Goal: Task Accomplishment & Management: Use online tool/utility

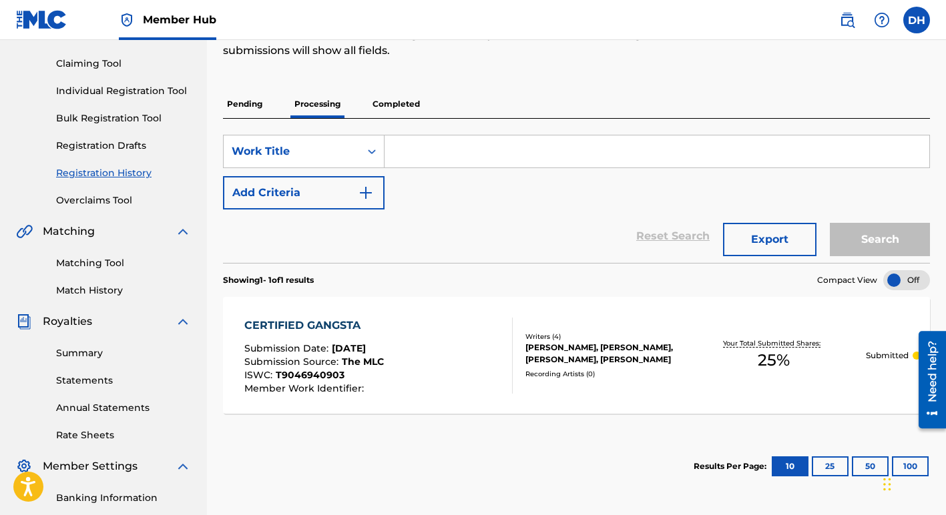
scroll to position [158, 0]
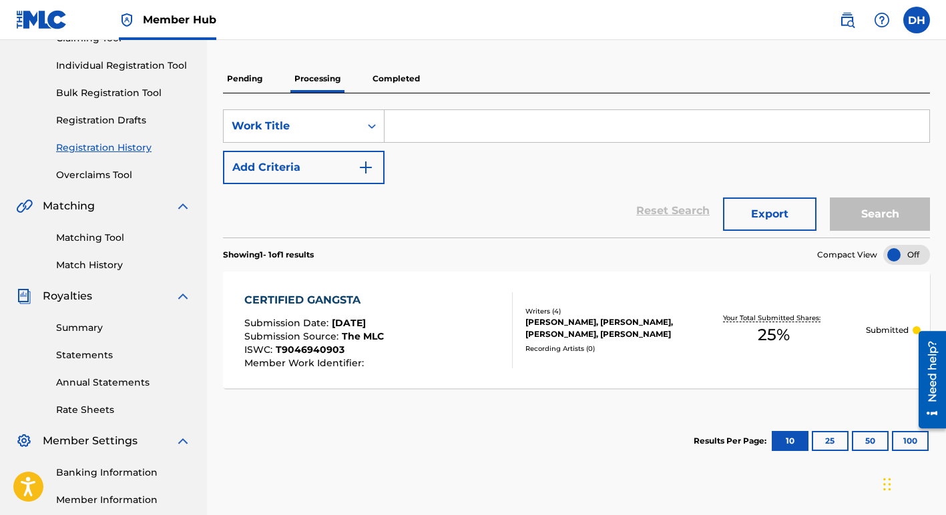
click at [564, 325] on div "PRESTON CORLEY, D HOLMES, JOSEPH JONES, CAMERON GILES" at bounding box center [603, 328] width 156 height 24
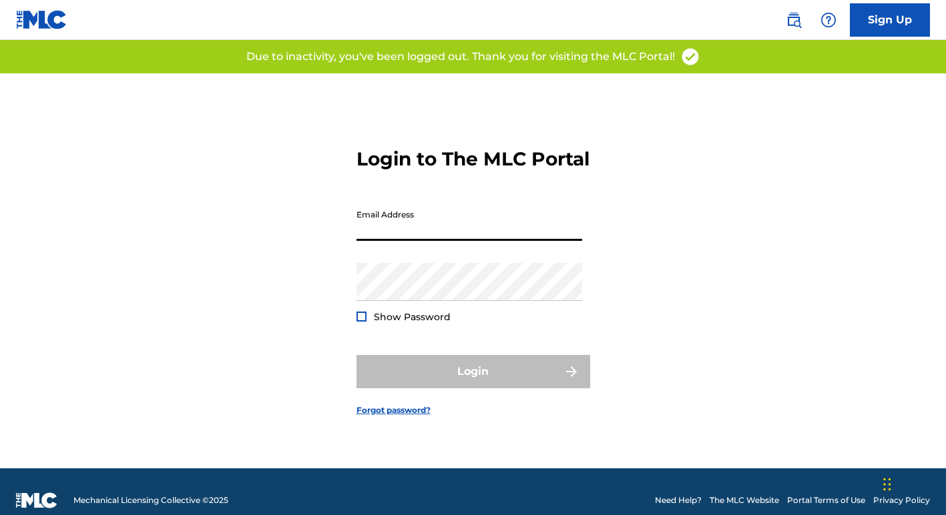
click at [442, 217] on input "Email Address" at bounding box center [470, 222] width 226 height 38
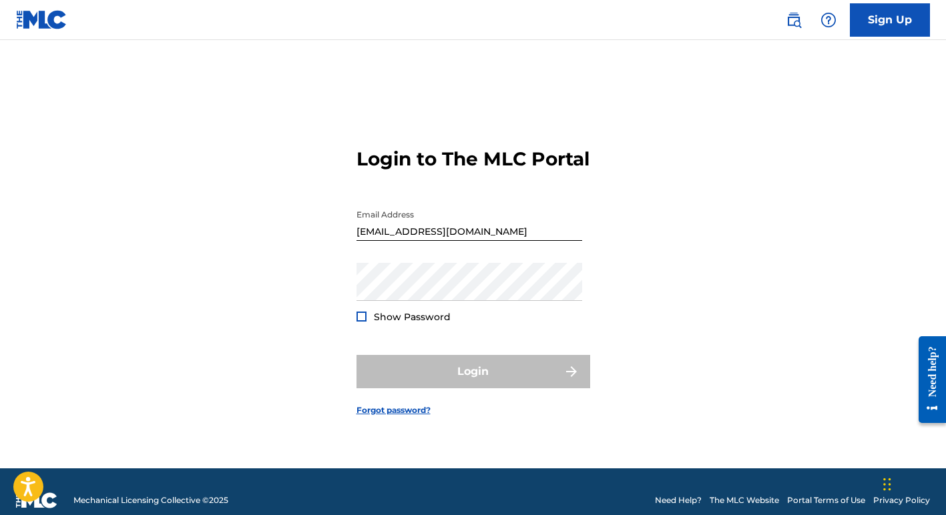
type input "[EMAIL_ADDRESS][DOMAIN_NAME]"
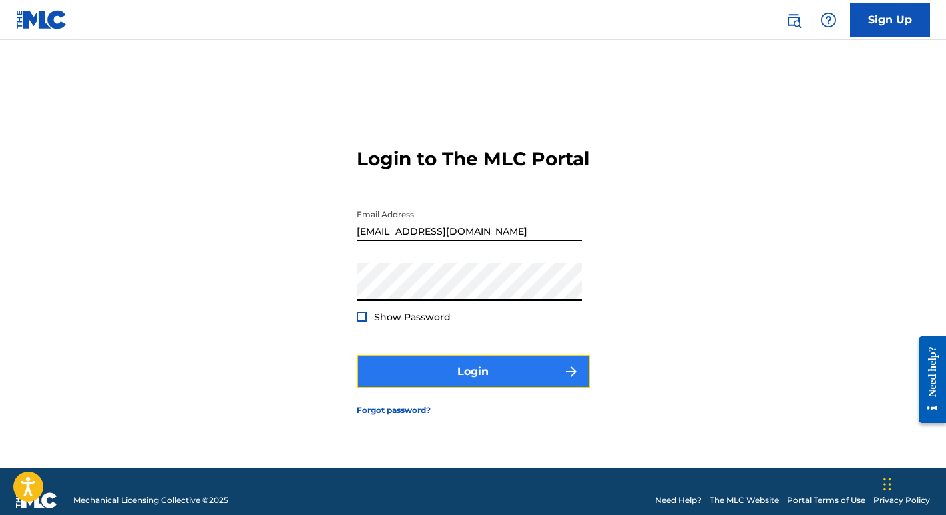
click at [451, 383] on button "Login" at bounding box center [474, 371] width 234 height 33
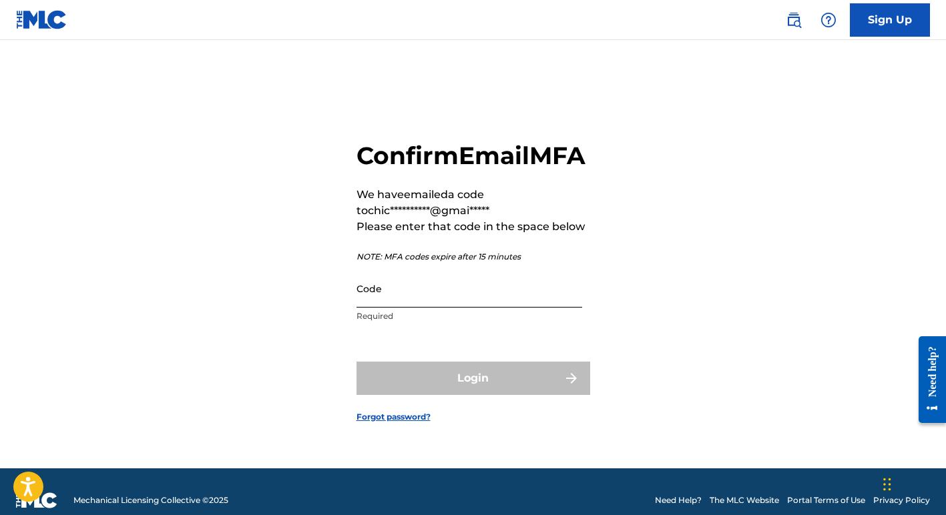
click at [414, 297] on input "Code" at bounding box center [470, 289] width 226 height 38
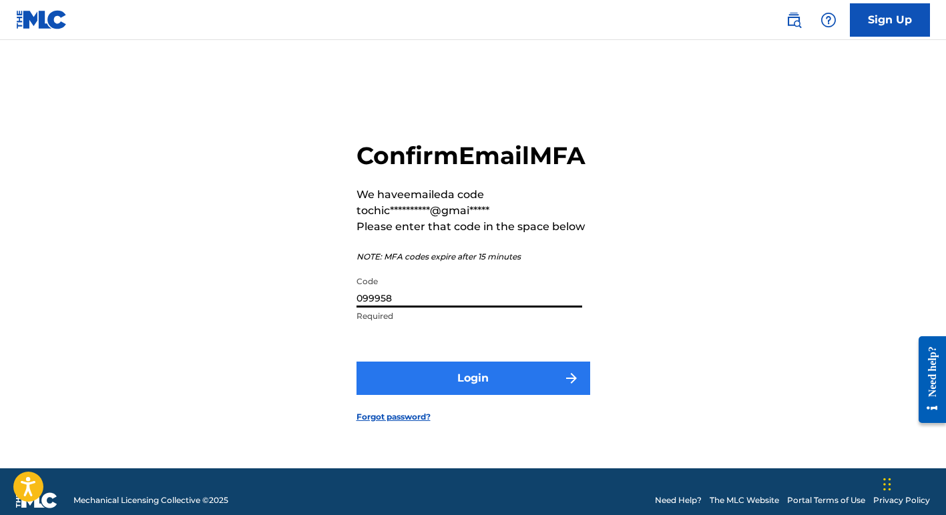
type input "099958"
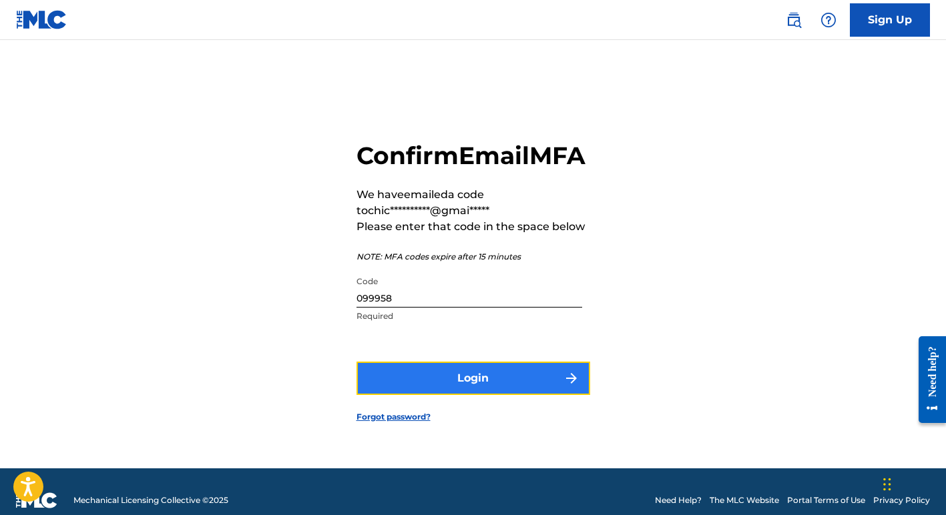
click at [431, 395] on button "Login" at bounding box center [474, 378] width 234 height 33
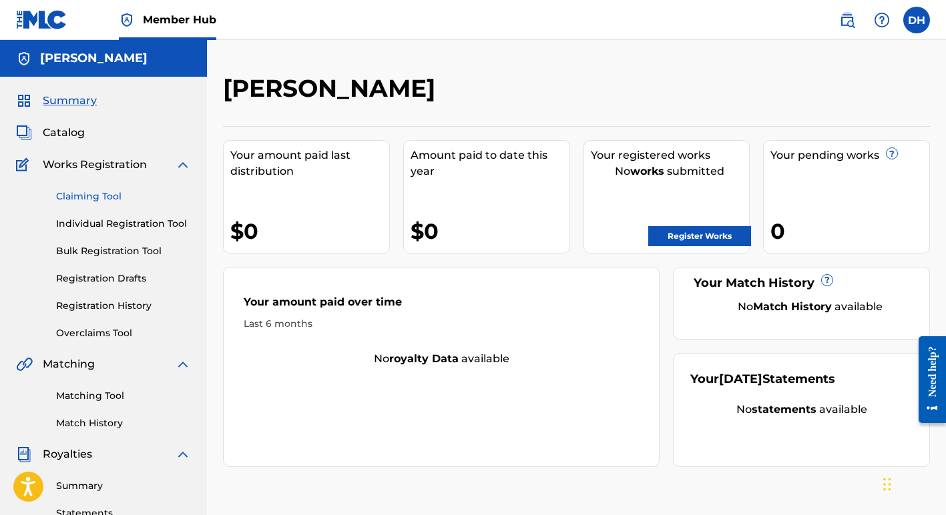
click at [116, 194] on link "Claiming Tool" at bounding box center [123, 197] width 135 height 14
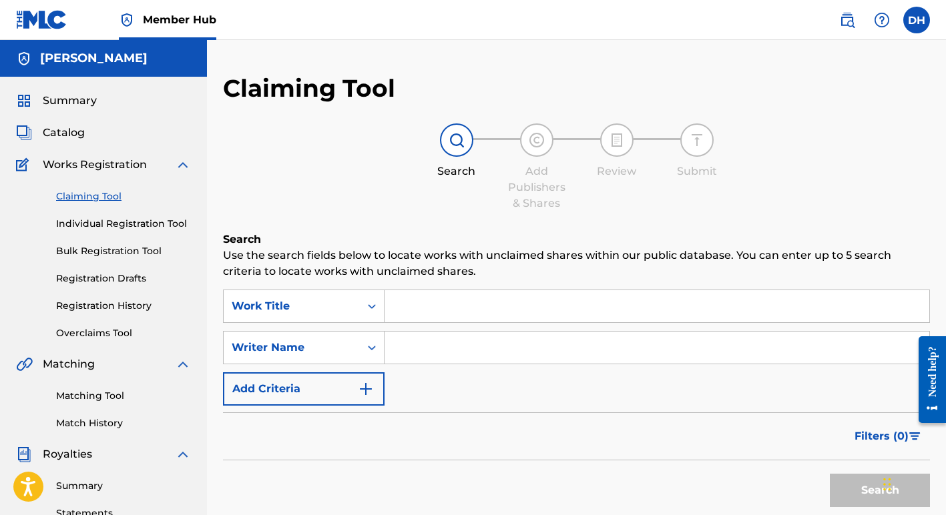
click at [396, 300] on input "Search Form" at bounding box center [657, 306] width 545 height 32
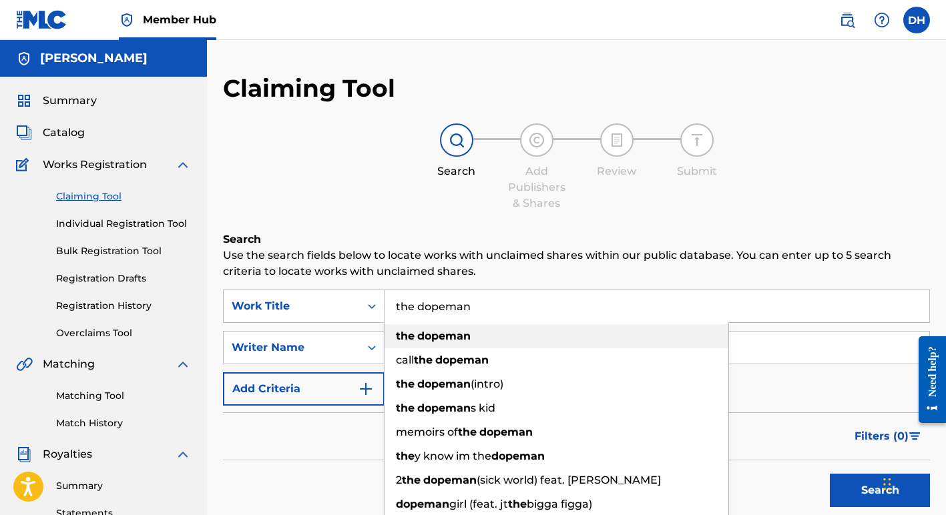
type input "the dopeman"
click at [426, 341] on strong "dopeman" at bounding box center [443, 336] width 53 height 13
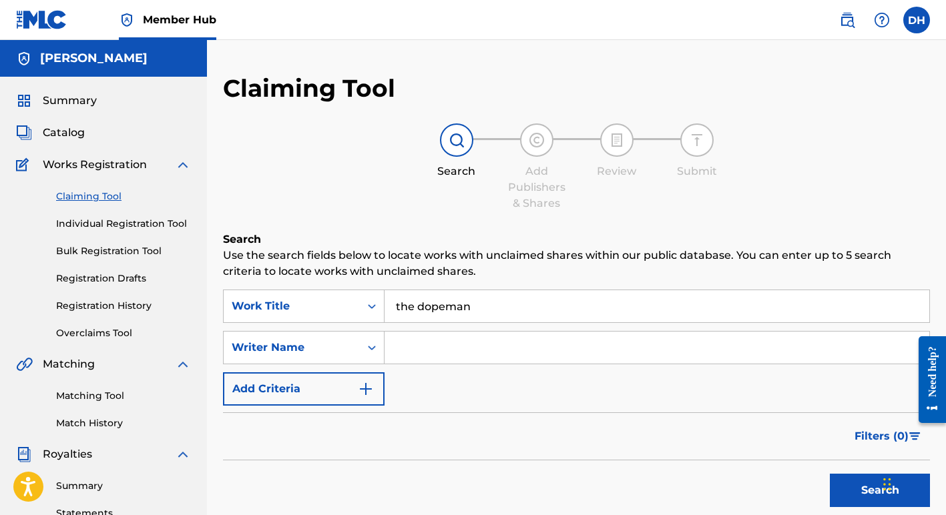
click at [421, 349] on input "Search Form" at bounding box center [657, 348] width 545 height 32
type input "[PERSON_NAME]"
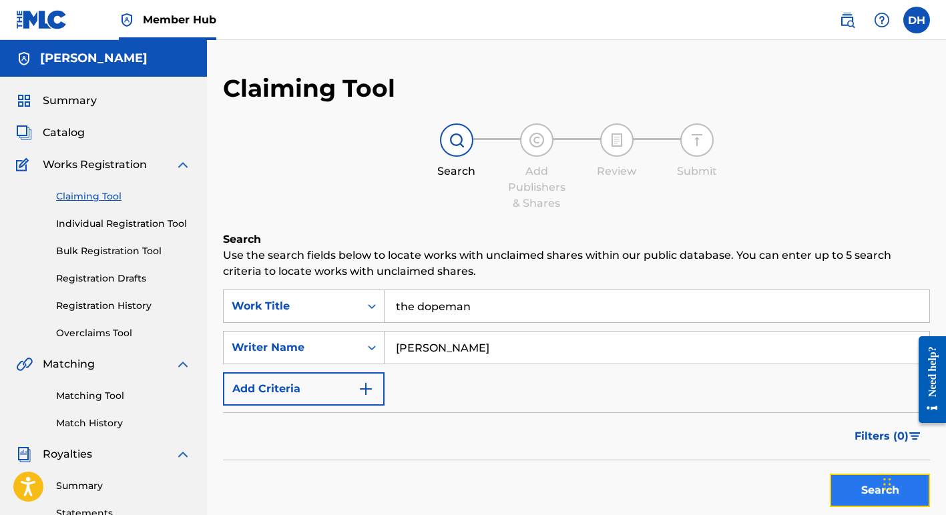
click at [843, 486] on button "Search" at bounding box center [880, 490] width 100 height 33
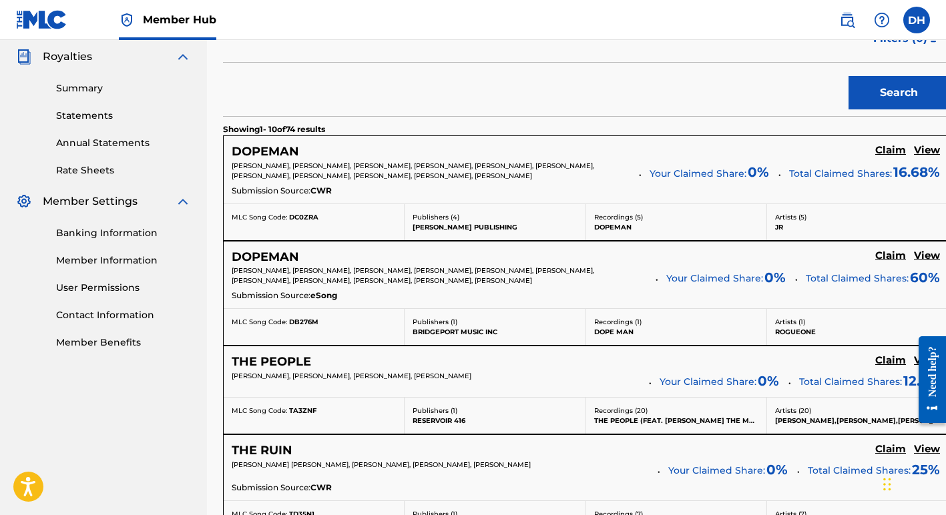
scroll to position [400, 0]
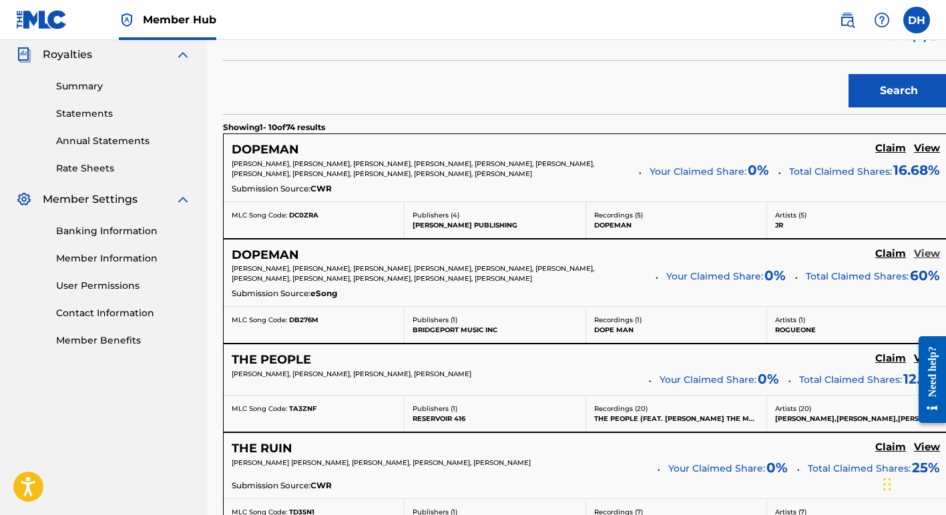
click at [914, 254] on h5 "View" at bounding box center [927, 254] width 26 height 13
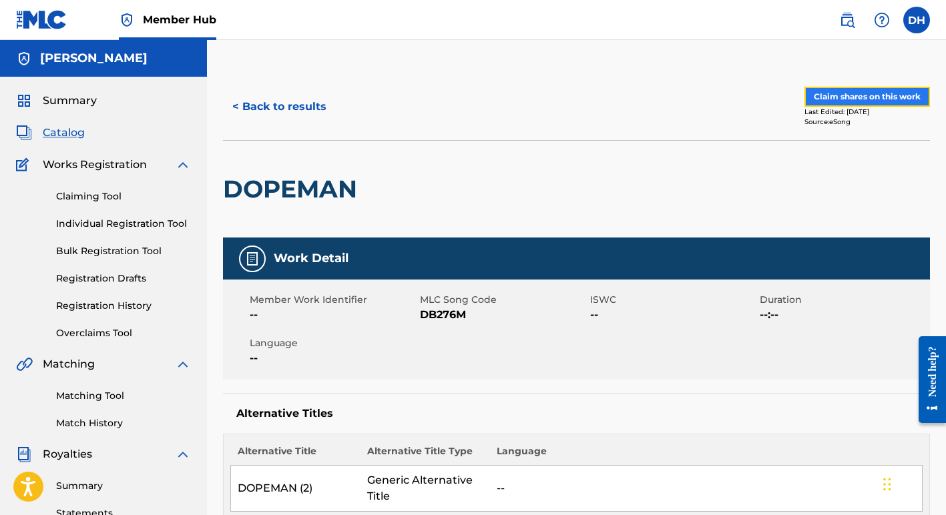
click at [869, 101] on button "Claim shares on this work" at bounding box center [868, 97] width 126 height 20
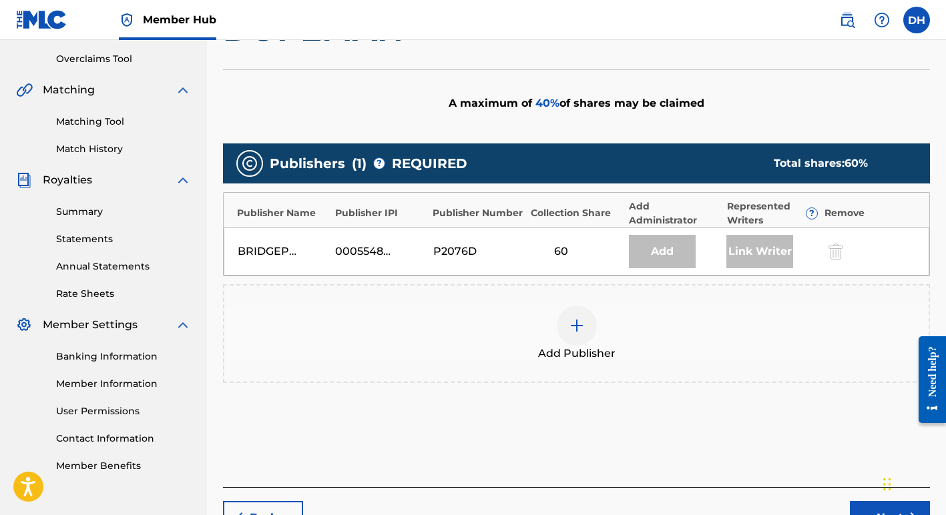
scroll to position [276, 0]
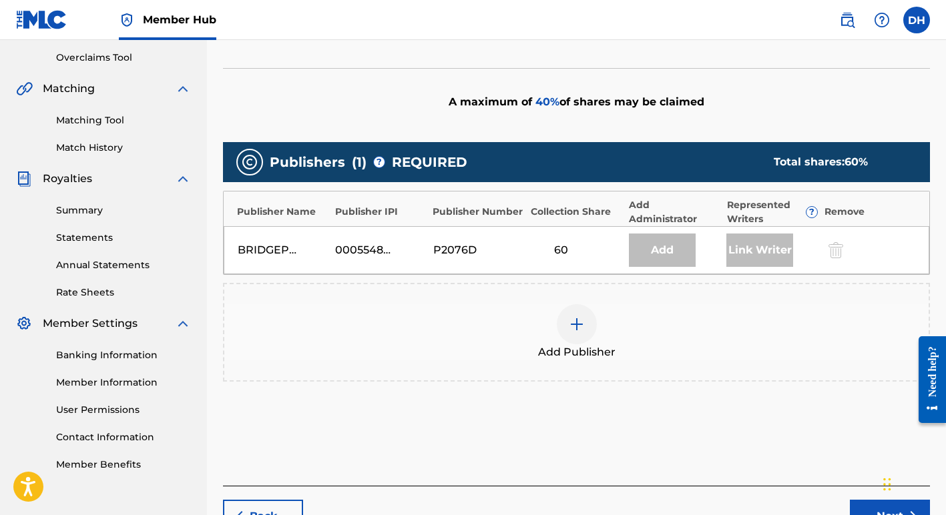
click at [572, 333] on div at bounding box center [577, 324] width 40 height 40
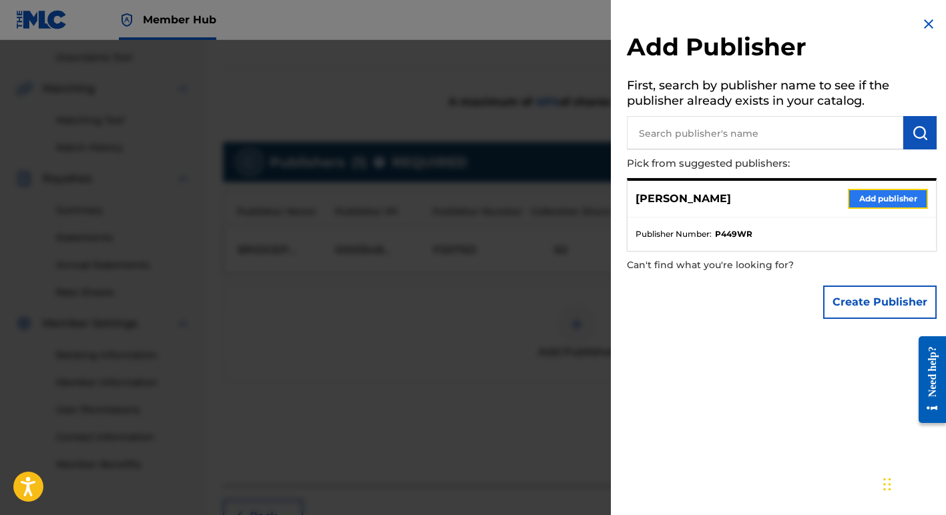
click at [875, 198] on button "Add publisher" at bounding box center [888, 199] width 80 height 20
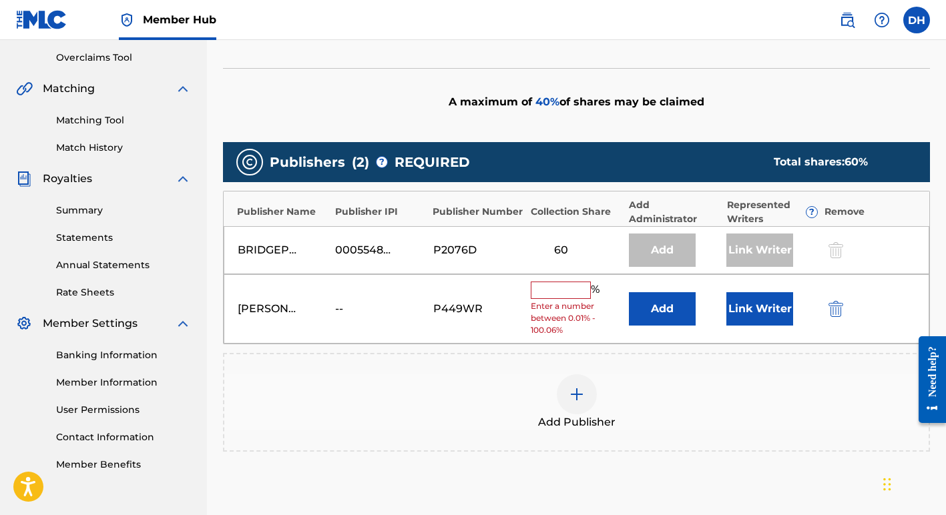
click at [579, 293] on input "text" at bounding box center [561, 290] width 60 height 17
type input "12.5"
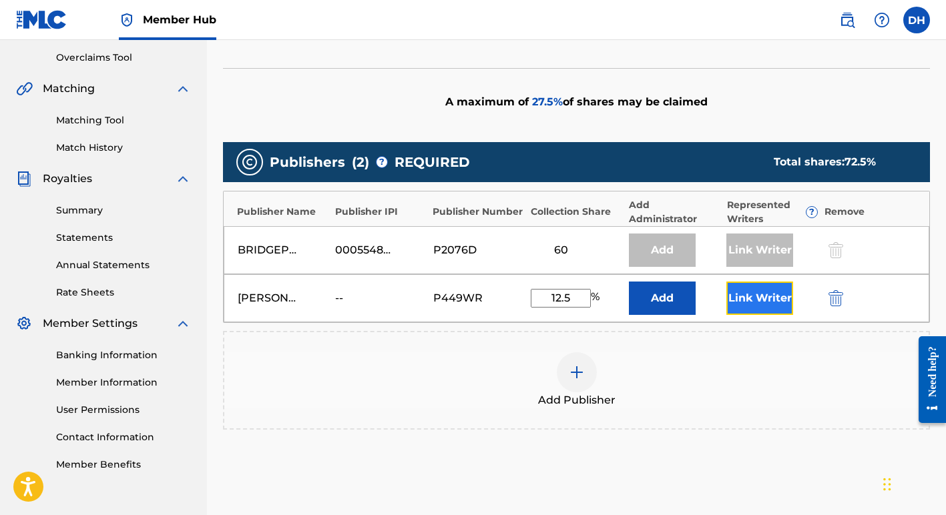
click at [743, 300] on button "Link Writer" at bounding box center [759, 298] width 67 height 33
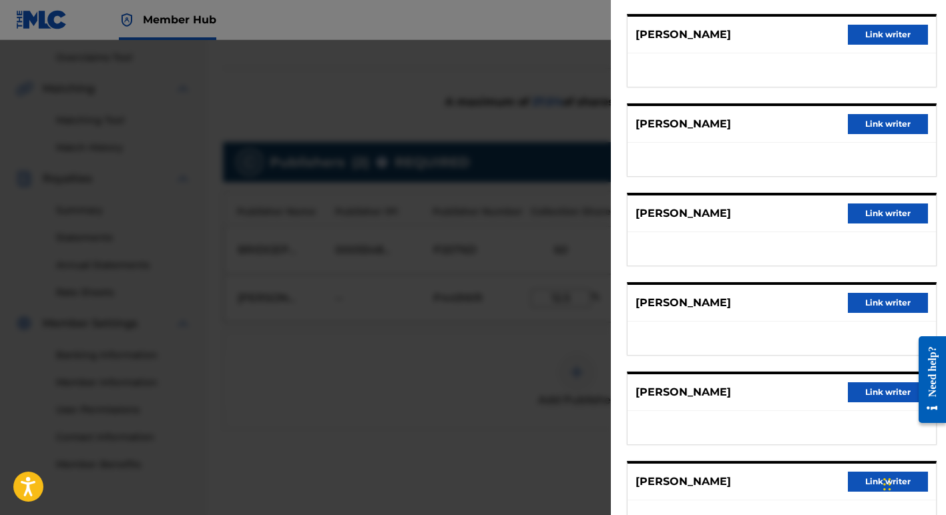
scroll to position [607, 0]
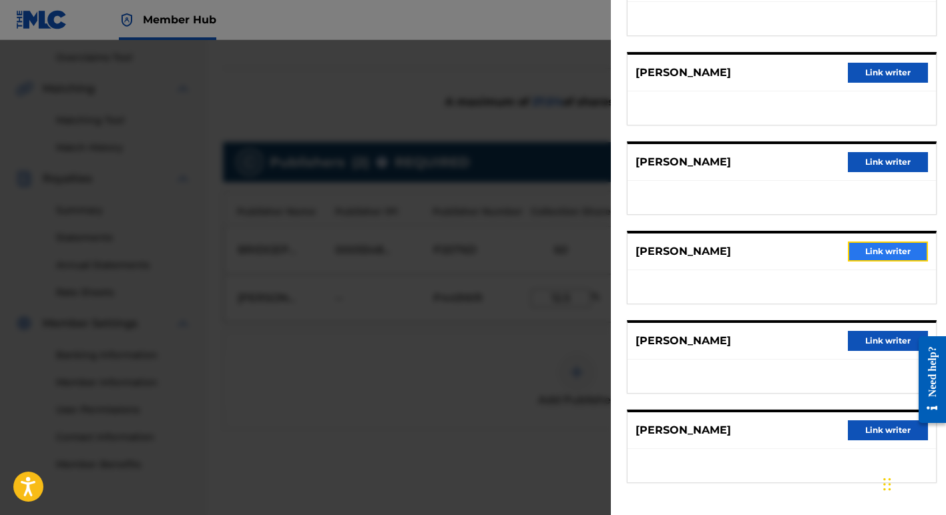
click at [897, 254] on button "Link writer" at bounding box center [888, 252] width 80 height 20
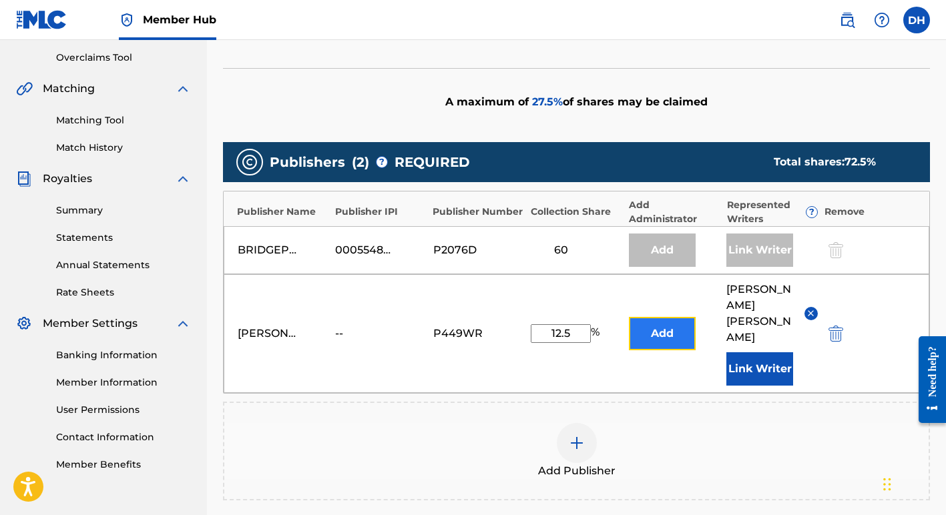
click at [681, 321] on button "Add" at bounding box center [662, 333] width 67 height 33
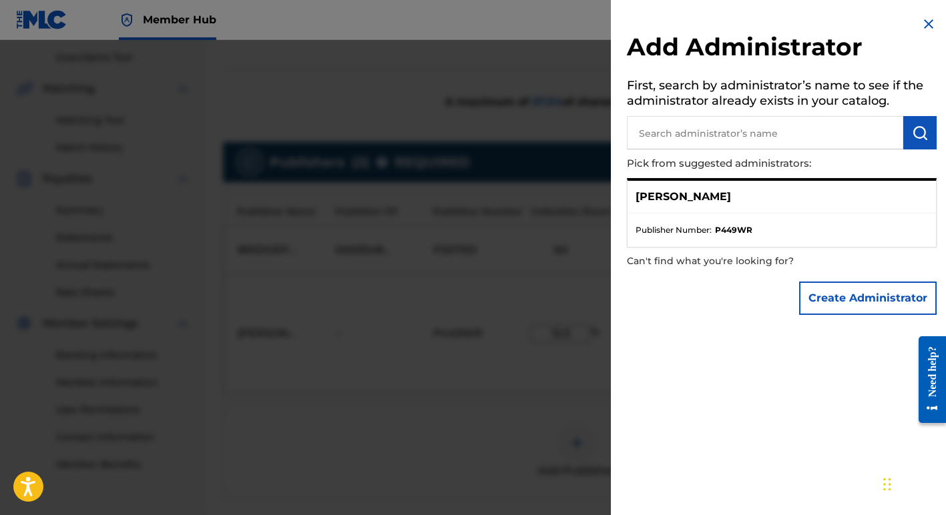
click at [924, 23] on img at bounding box center [929, 24] width 16 height 16
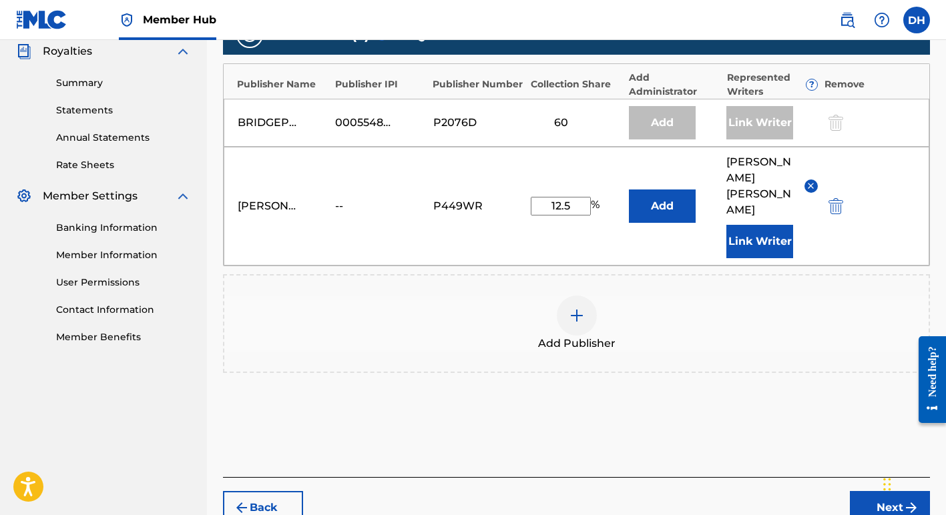
scroll to position [403, 0]
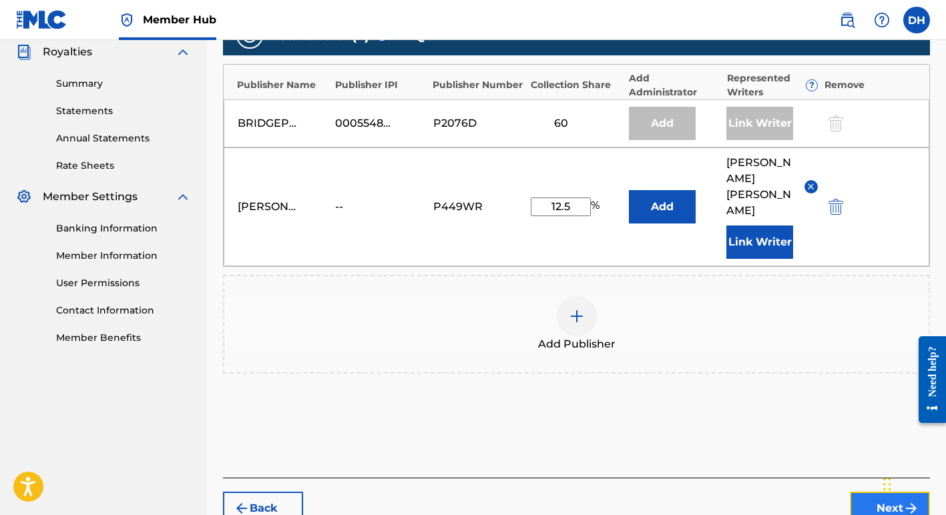
click at [873, 492] on button "Next" at bounding box center [890, 508] width 80 height 33
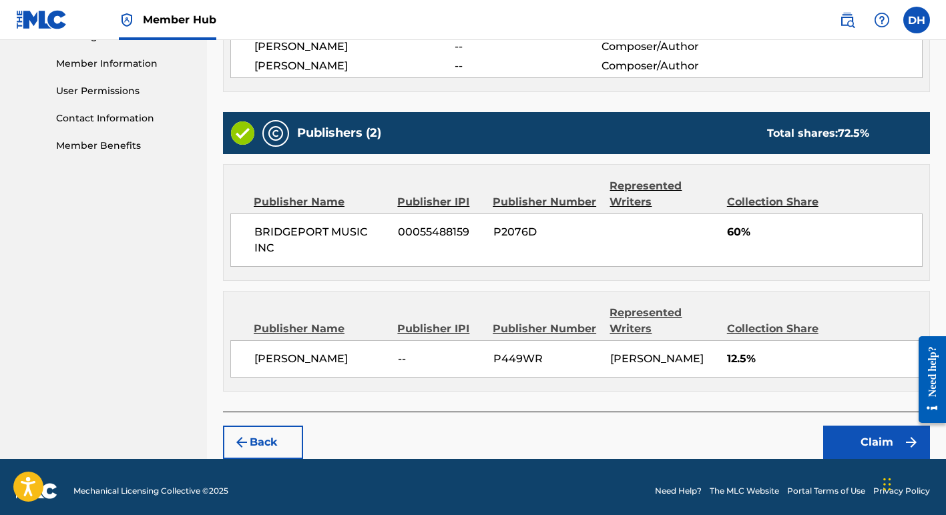
scroll to position [601, 0]
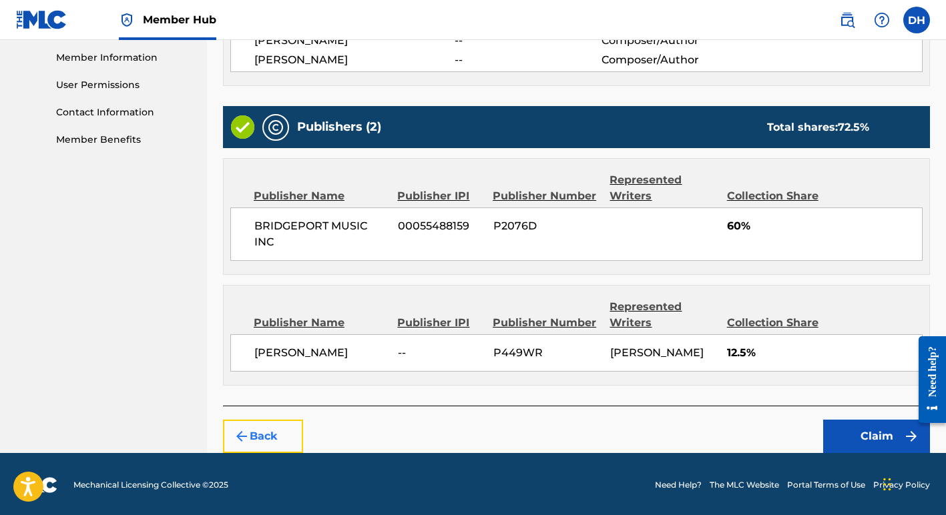
click at [280, 429] on button "Back" at bounding box center [263, 436] width 80 height 33
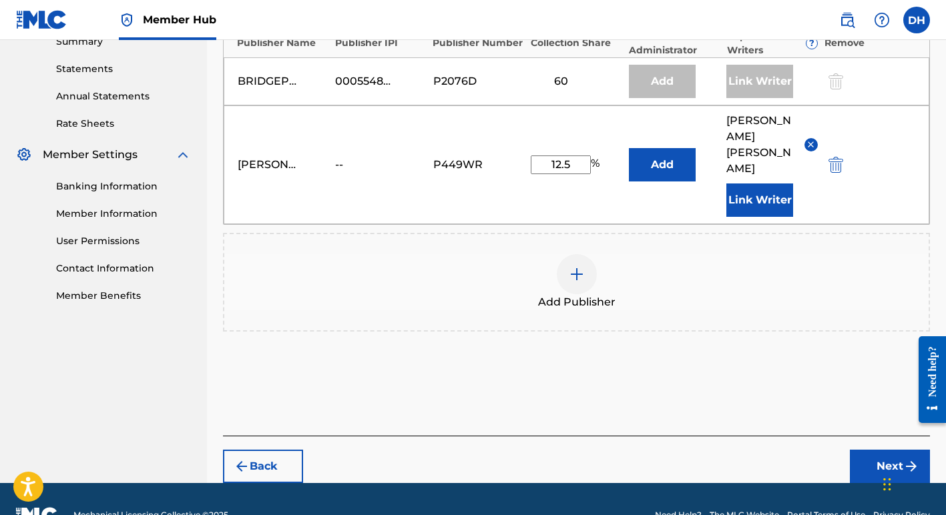
drag, startPoint x: 572, startPoint y: 148, endPoint x: 551, endPoint y: 152, distance: 21.6
click at [551, 156] on input "12.5" at bounding box center [561, 165] width 60 height 19
type input "40"
click at [892, 450] on button "Next" at bounding box center [890, 466] width 80 height 33
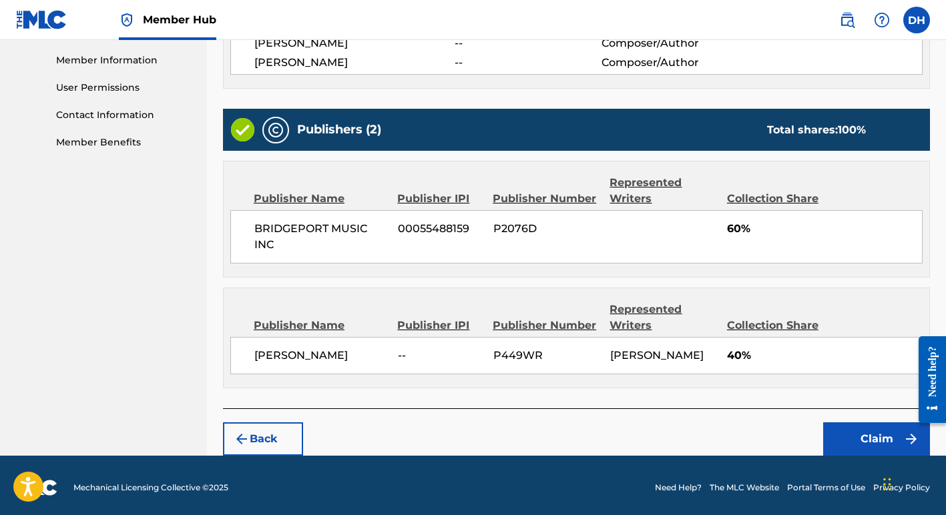
scroll to position [601, 0]
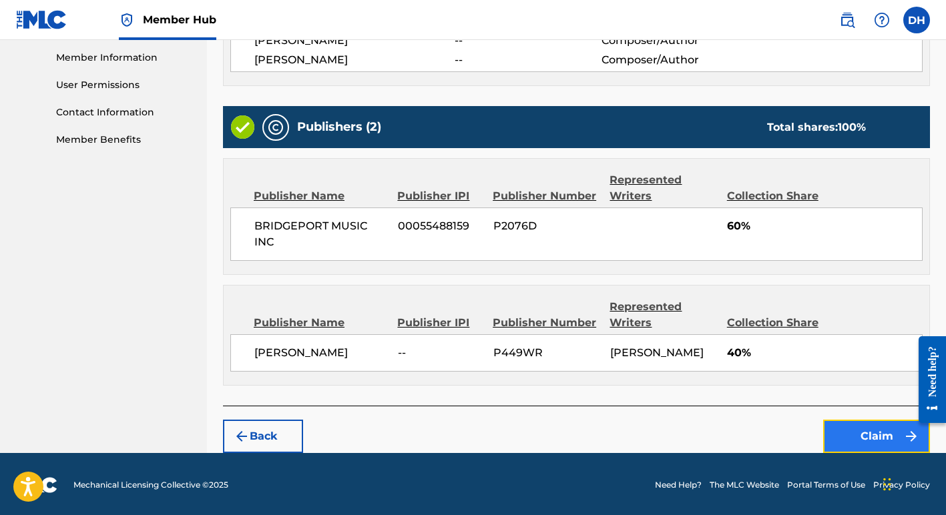
click at [853, 432] on button "Claim" at bounding box center [876, 436] width 107 height 33
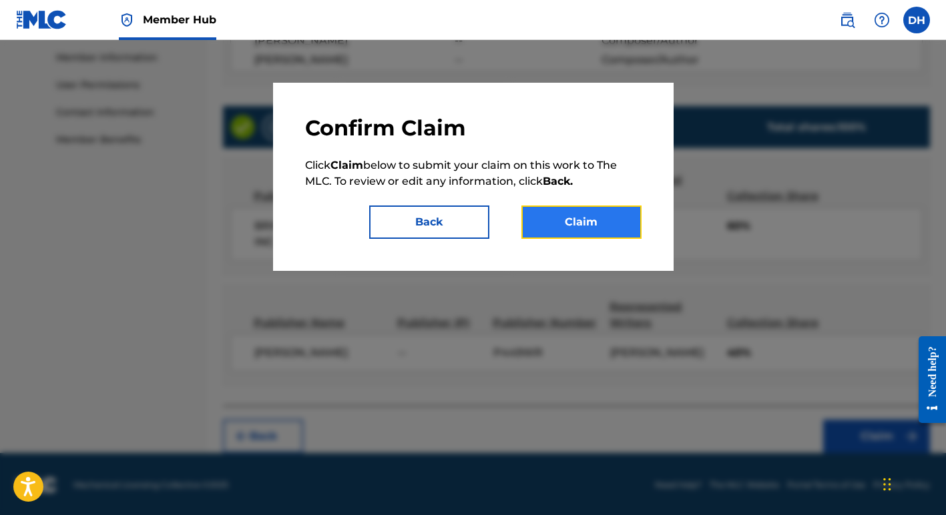
click at [600, 226] on button "Claim" at bounding box center [581, 222] width 120 height 33
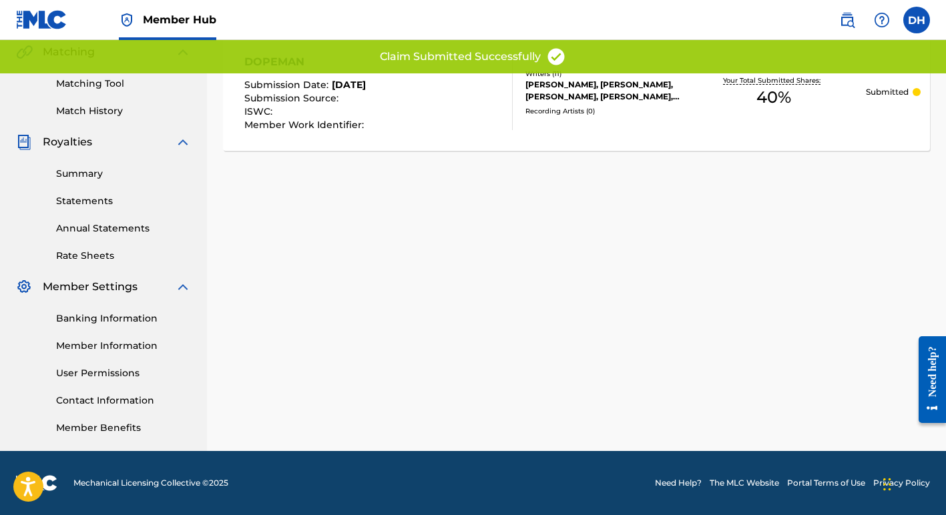
scroll to position [312, 0]
click at [600, 226] on div "Claiming Tool Search Add Publishers & Shares Review Submit Submit Your claim ha…" at bounding box center [576, 106] width 739 height 690
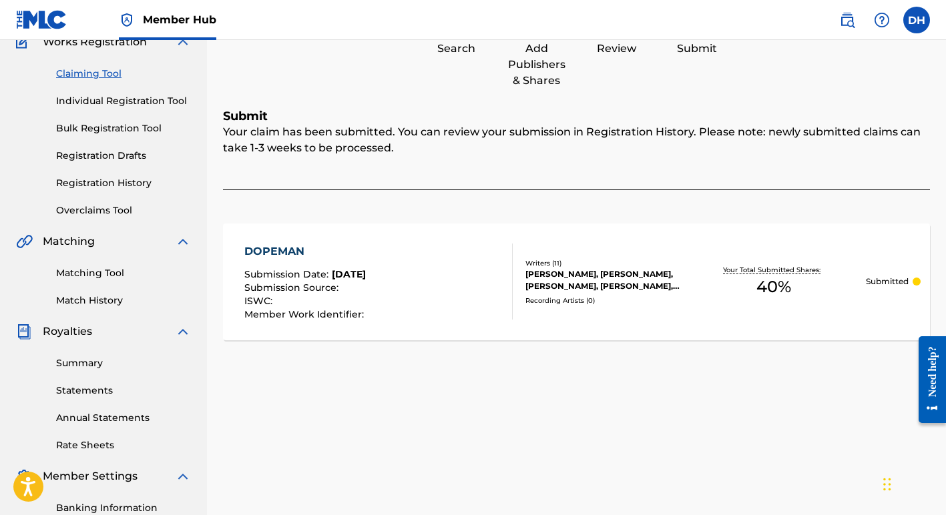
scroll to position [103, 0]
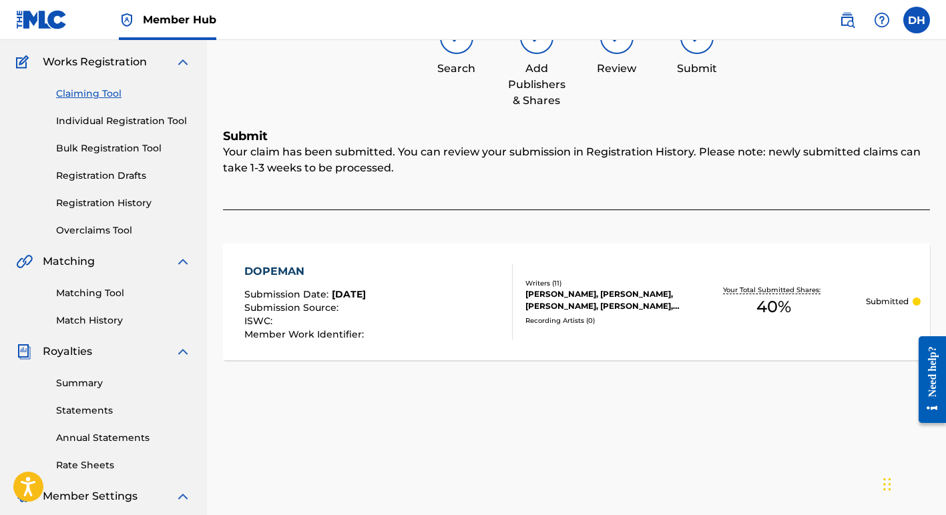
click at [101, 92] on link "Claiming Tool" at bounding box center [123, 94] width 135 height 14
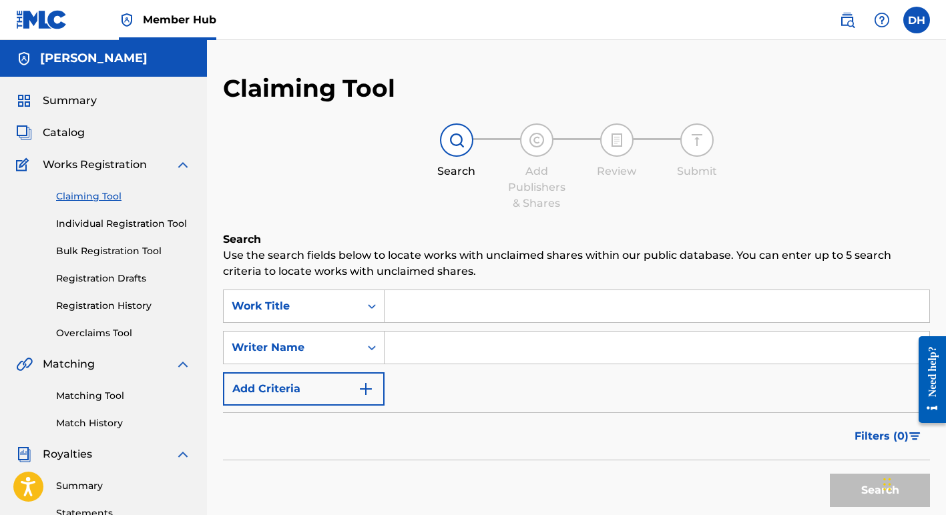
click at [388, 309] on input "Search Form" at bounding box center [657, 306] width 545 height 32
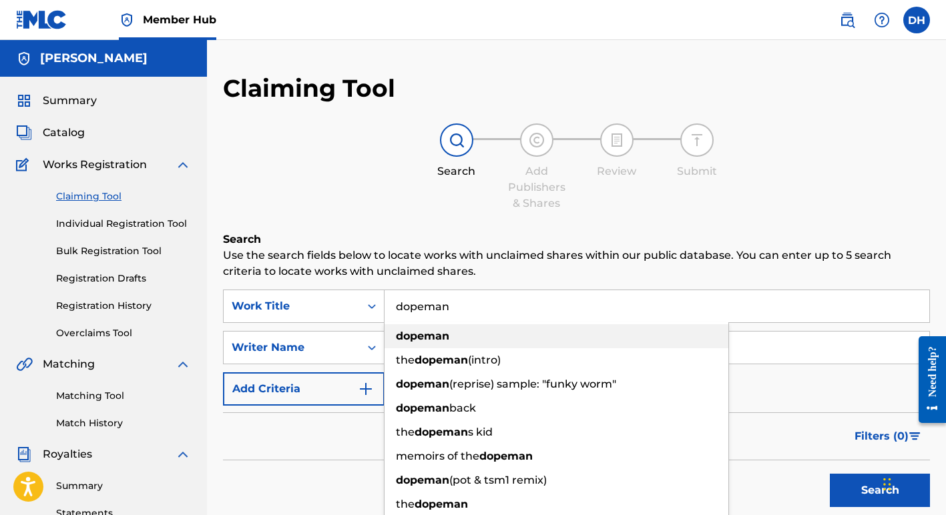
type input "dopeman"
click at [425, 347] on div "dopeman" at bounding box center [557, 337] width 344 height 24
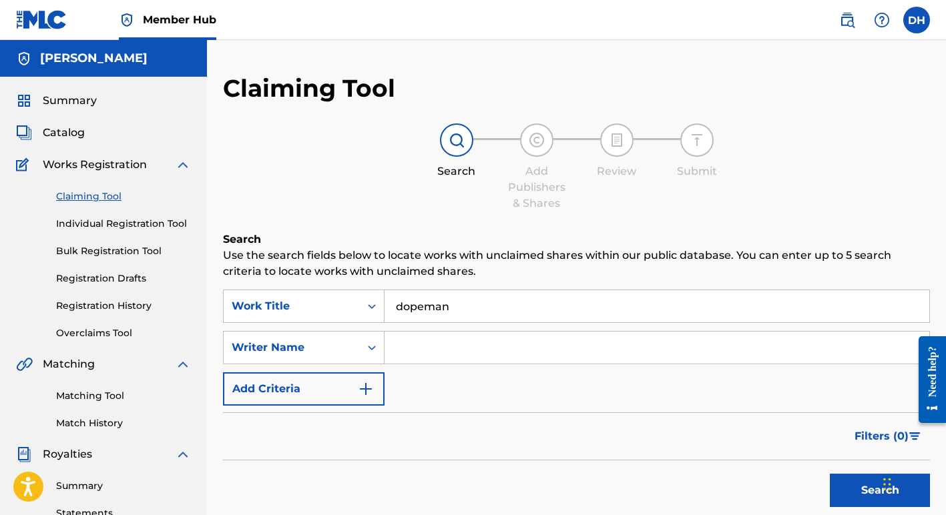
click at [450, 347] on input "Search Form" at bounding box center [657, 348] width 545 height 32
type input "[PERSON_NAME]"
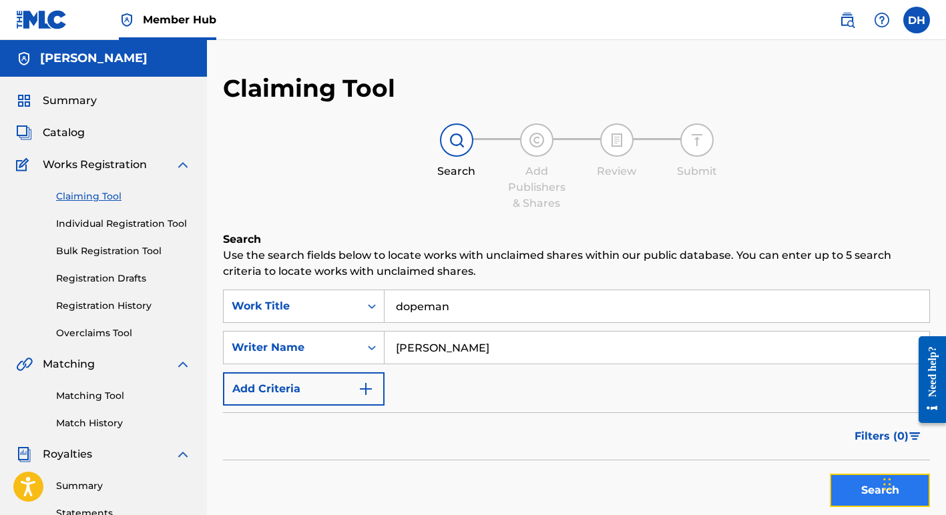
click at [843, 481] on button "Search" at bounding box center [880, 490] width 100 height 33
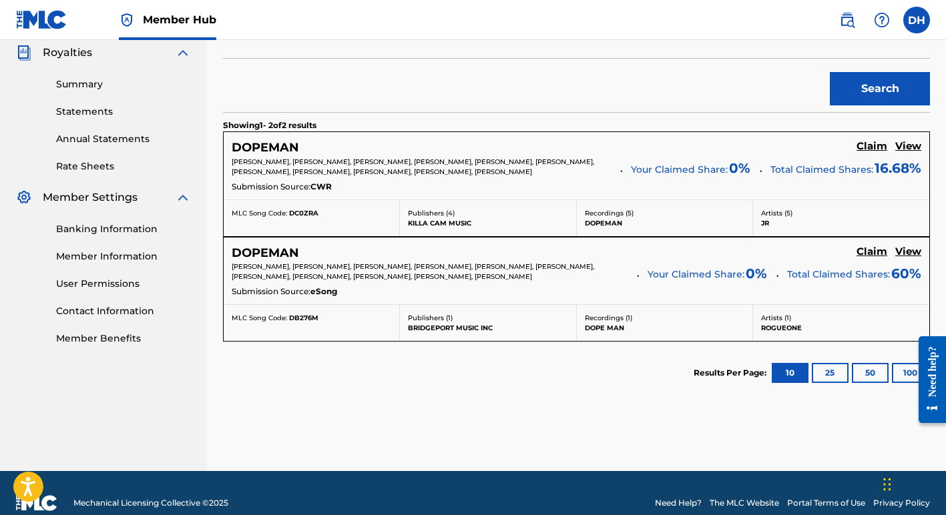
scroll to position [399, 0]
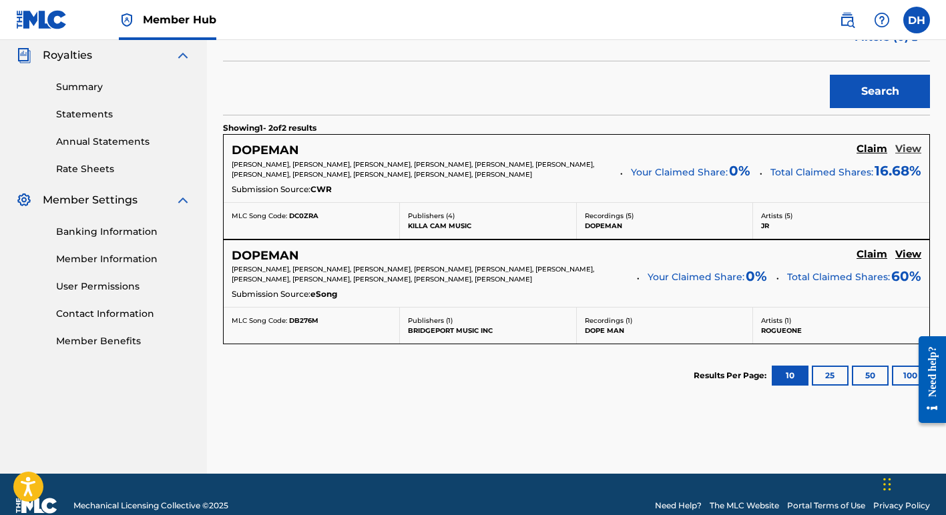
click at [912, 148] on h5 "View" at bounding box center [908, 149] width 26 height 13
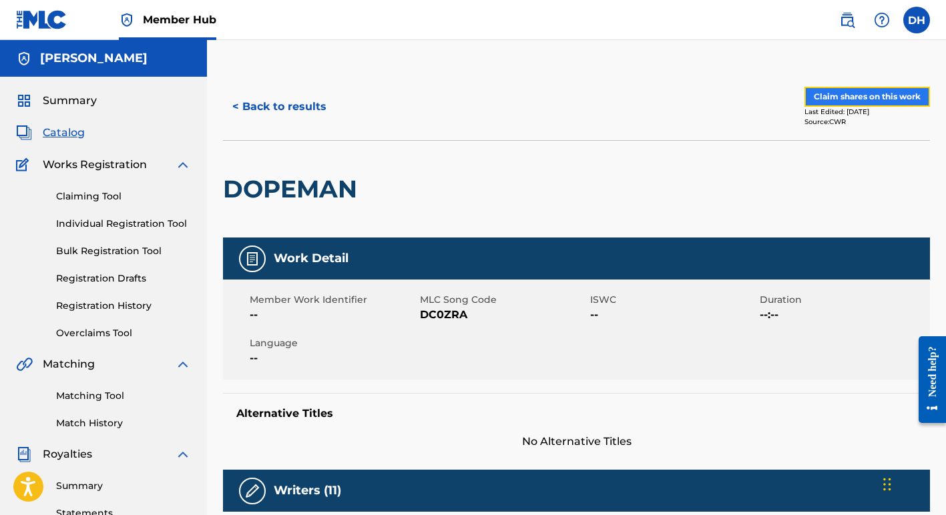
click at [836, 99] on button "Claim shares on this work" at bounding box center [868, 97] width 126 height 20
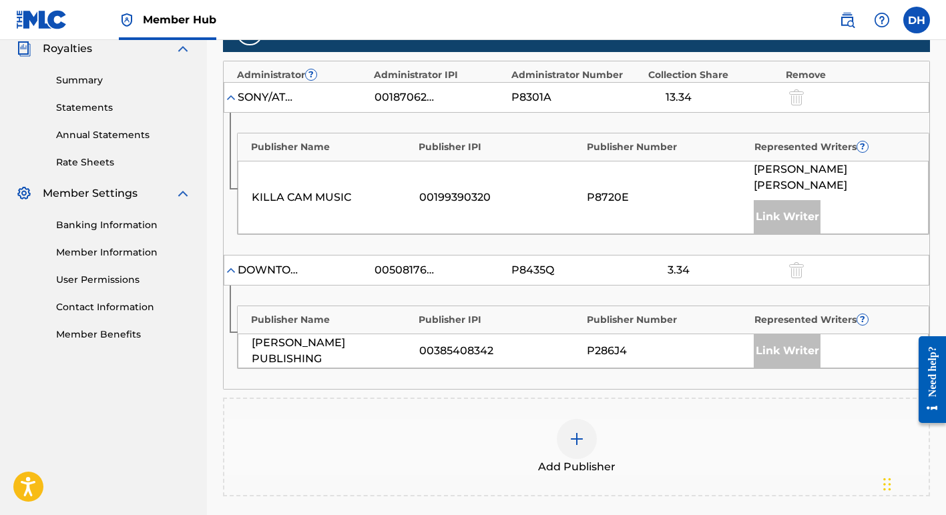
scroll to position [449, 0]
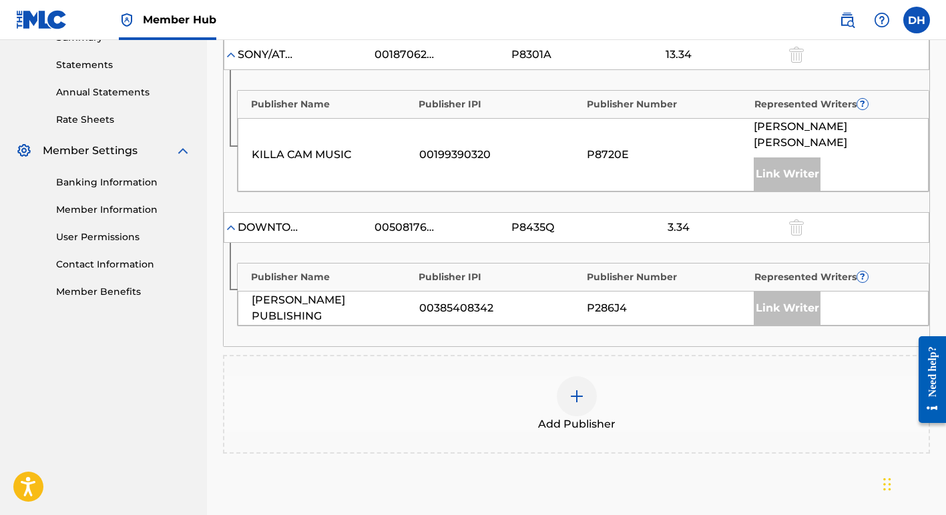
click at [580, 389] on img at bounding box center [577, 397] width 16 height 16
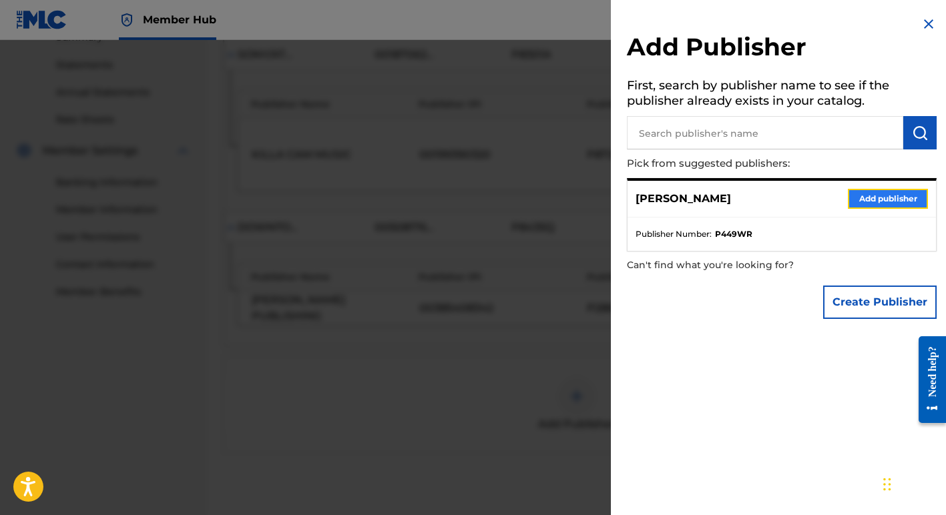
click at [867, 194] on button "Add publisher" at bounding box center [888, 199] width 80 height 20
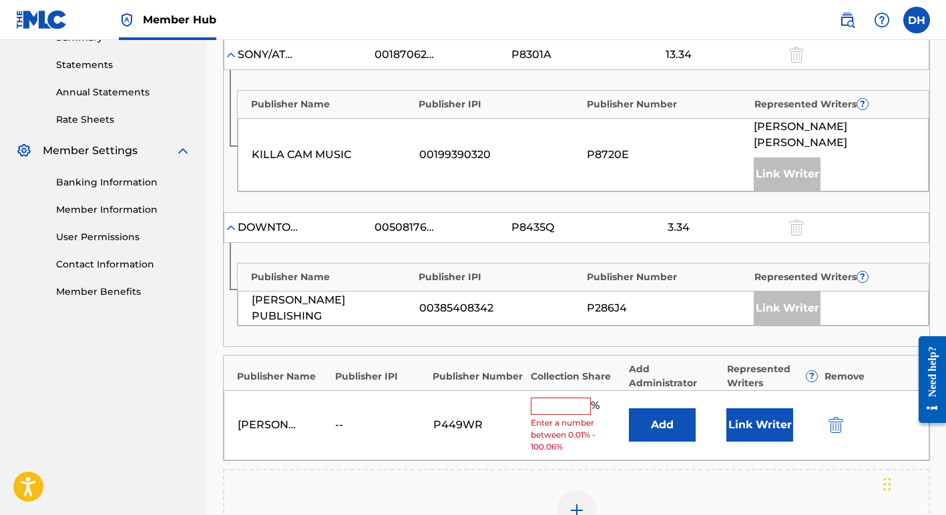
click at [560, 398] on input "text" at bounding box center [561, 406] width 60 height 17
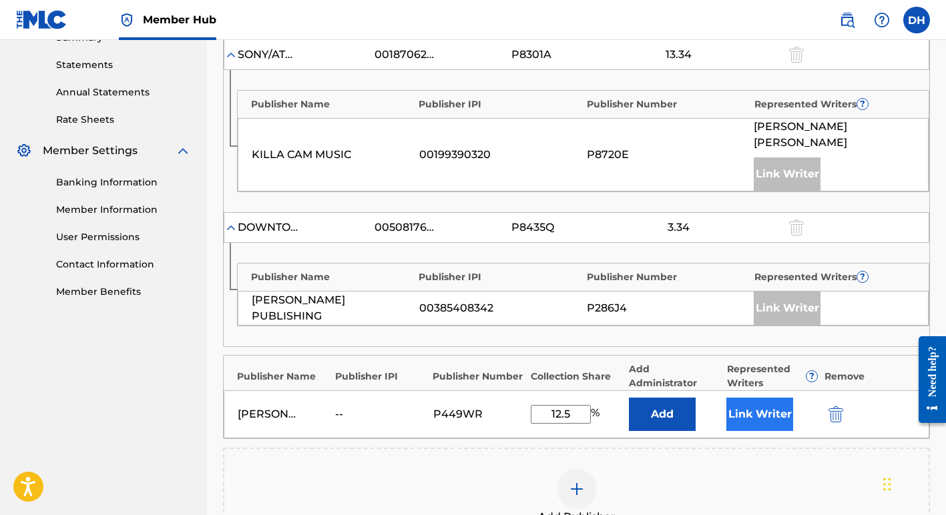
type input "12.5"
click at [739, 398] on button "Link Writer" at bounding box center [759, 414] width 67 height 33
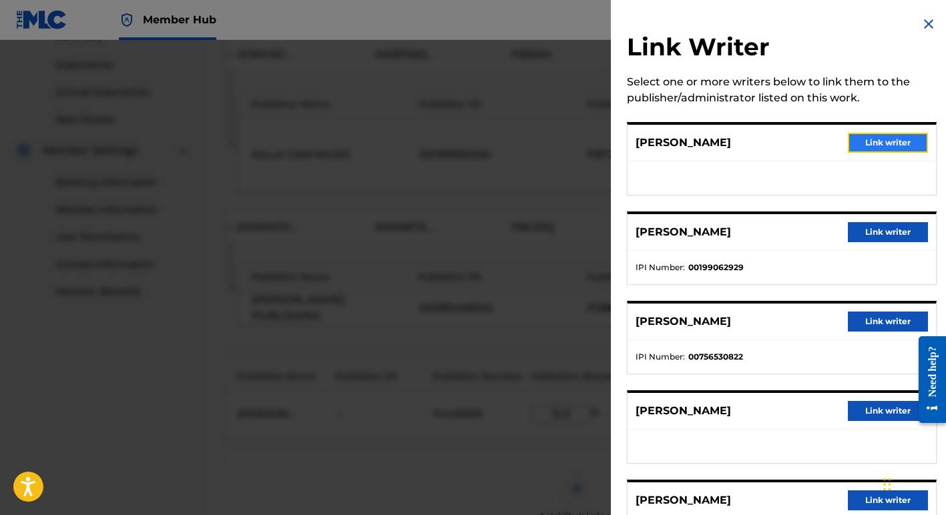
click at [865, 137] on button "Link writer" at bounding box center [888, 143] width 80 height 20
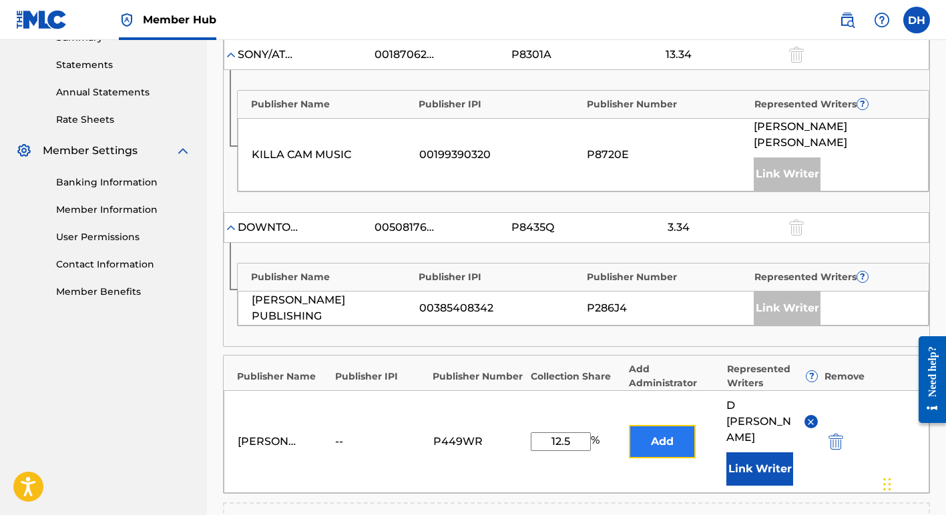
click at [660, 425] on button "Add" at bounding box center [662, 441] width 67 height 33
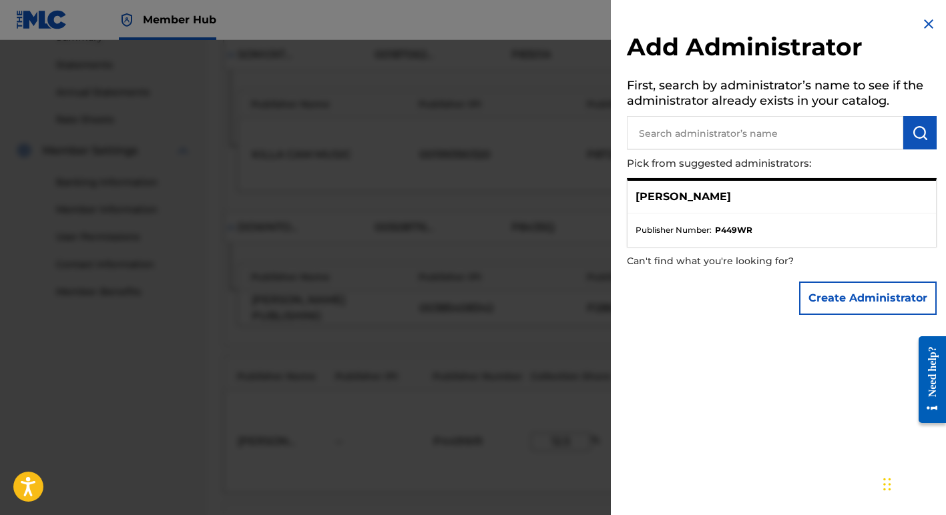
click at [802, 137] on input "text" at bounding box center [765, 132] width 276 height 33
type input "royalty network"
click at [912, 131] on img "submit" at bounding box center [920, 133] width 16 height 16
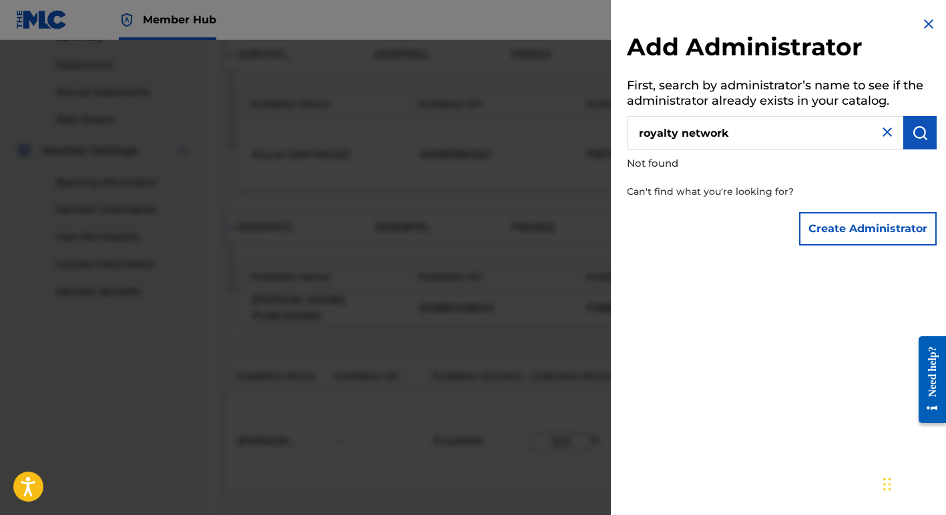
click at [925, 22] on img at bounding box center [929, 24] width 16 height 16
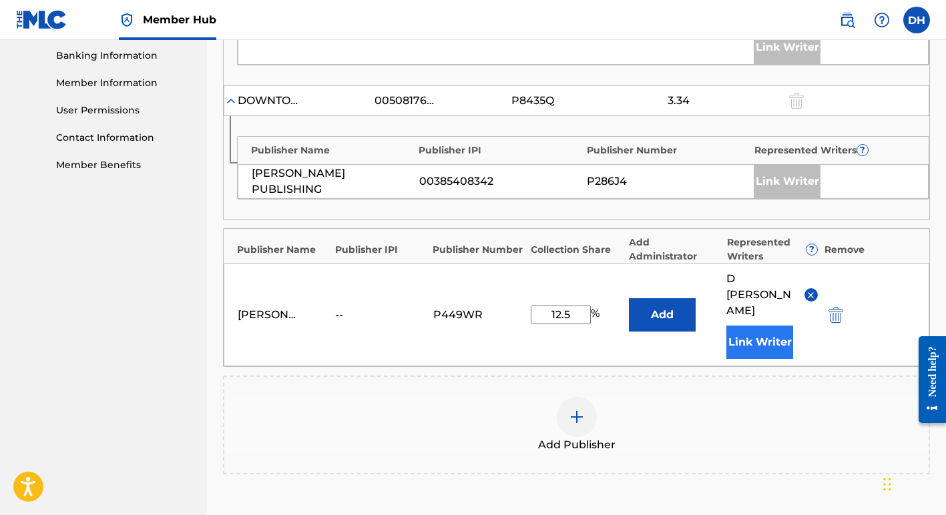
scroll to position [577, 0]
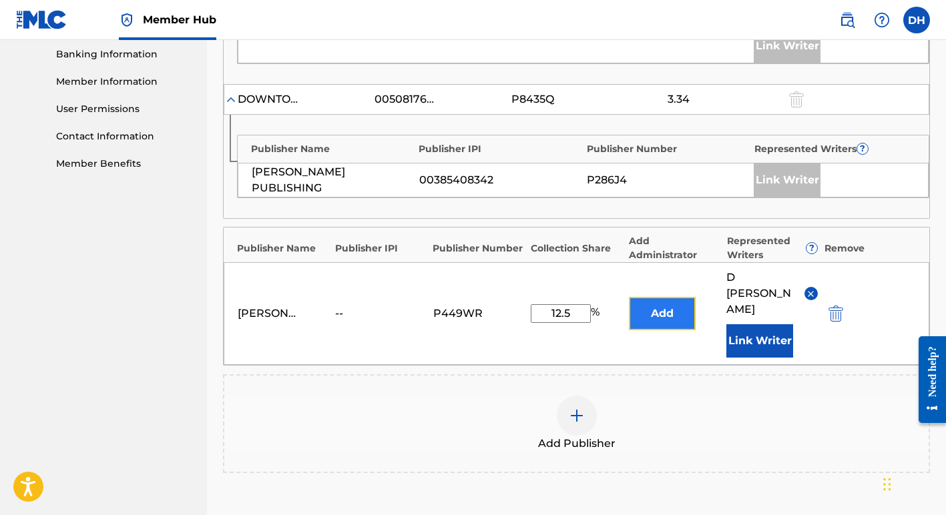
click at [669, 297] on button "Add" at bounding box center [662, 313] width 67 height 33
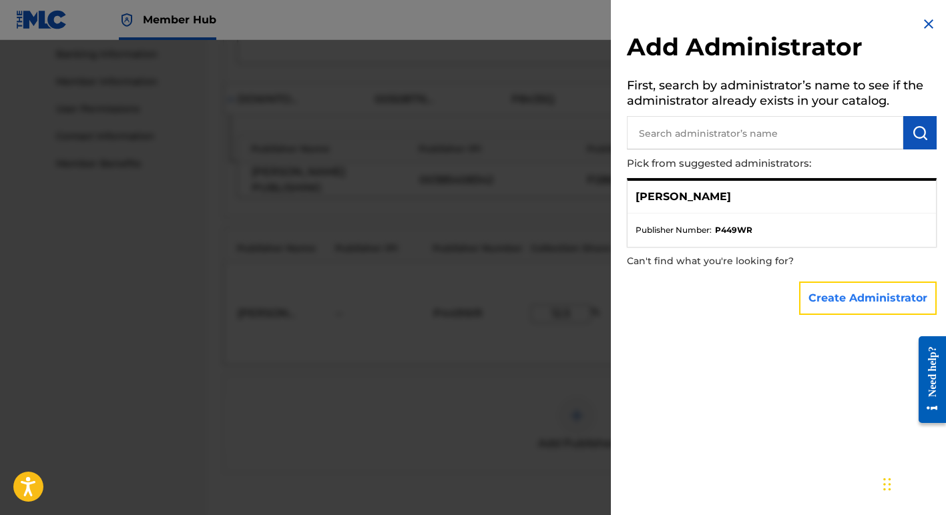
click at [828, 297] on button "Create Administrator" at bounding box center [868, 298] width 138 height 33
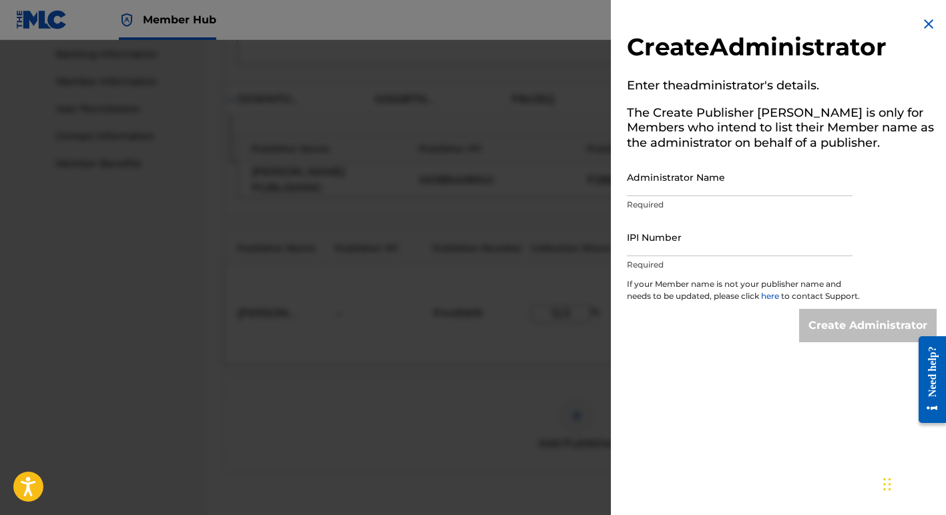
click at [926, 20] on img at bounding box center [929, 24] width 16 height 16
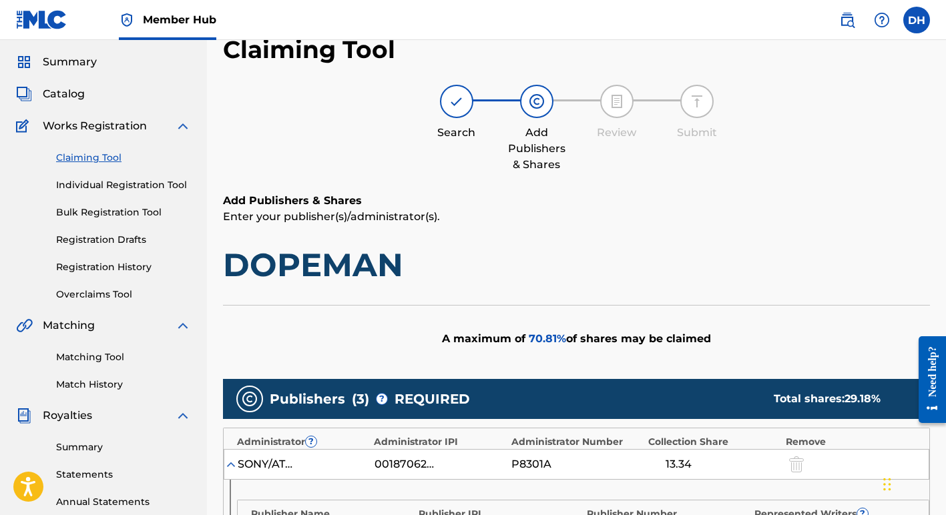
scroll to position [0, 0]
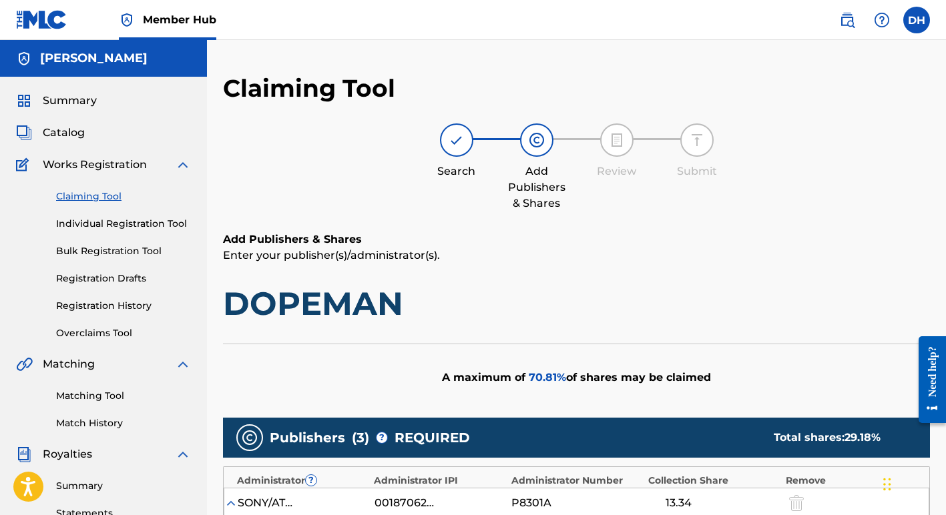
click at [79, 67] on div "[PERSON_NAME]" at bounding box center [103, 58] width 207 height 37
click at [79, 99] on span "Summary" at bounding box center [70, 101] width 54 height 16
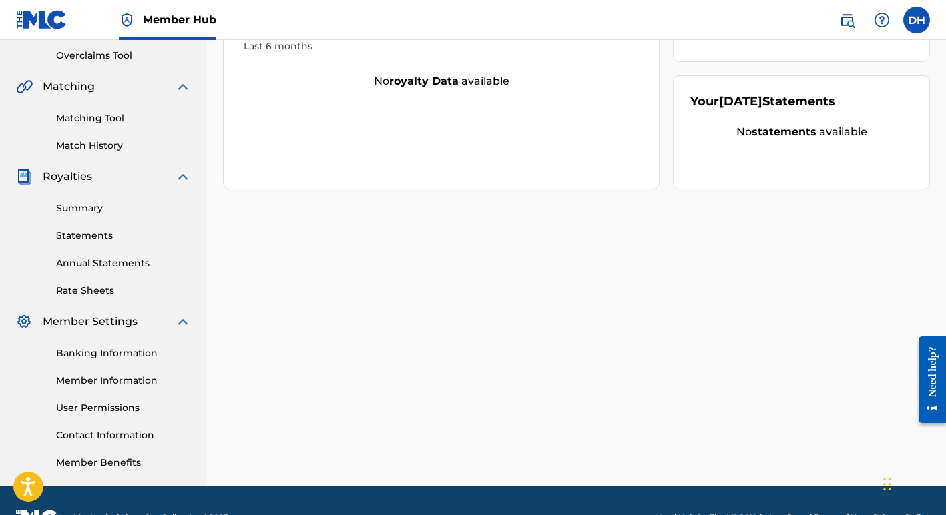
scroll to position [282, 0]
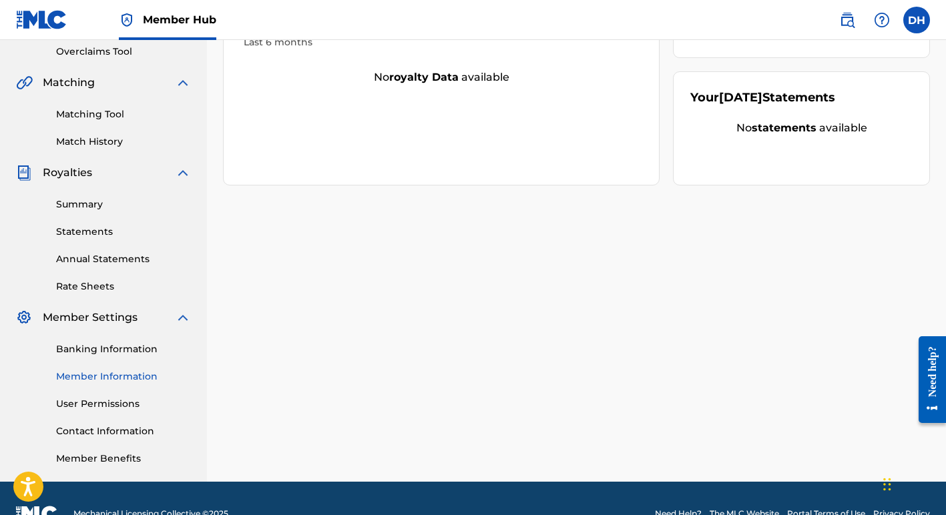
click at [146, 374] on link "Member Information" at bounding box center [123, 377] width 135 height 14
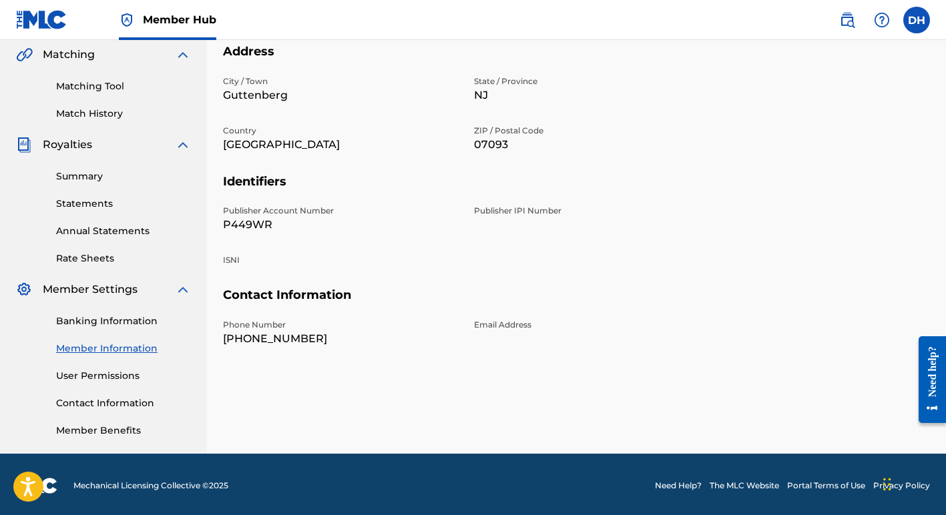
scroll to position [312, 0]
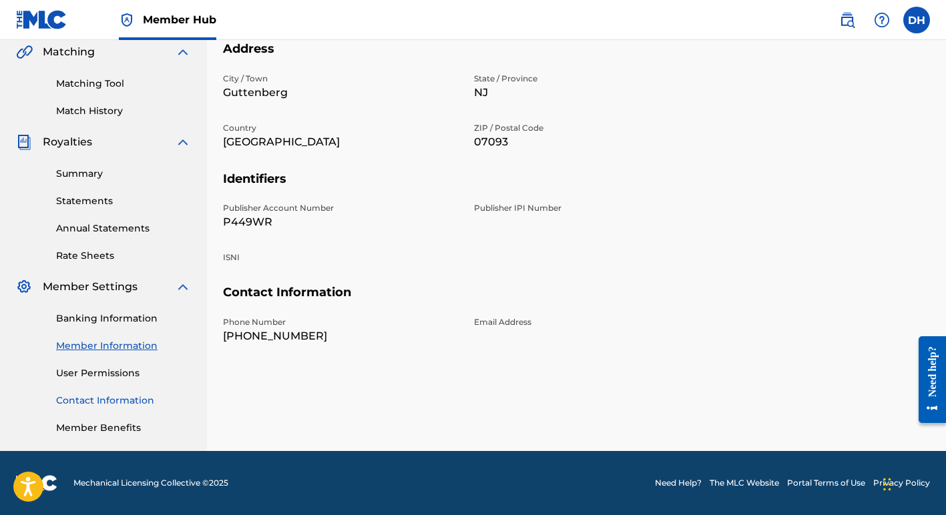
click at [153, 399] on link "Contact Information" at bounding box center [123, 401] width 135 height 14
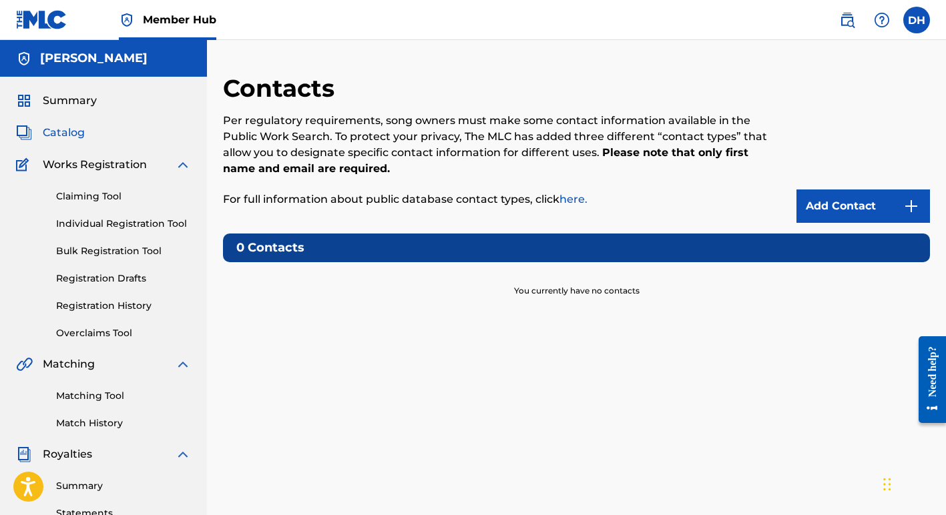
click at [75, 130] on span "Catalog" at bounding box center [64, 133] width 42 height 16
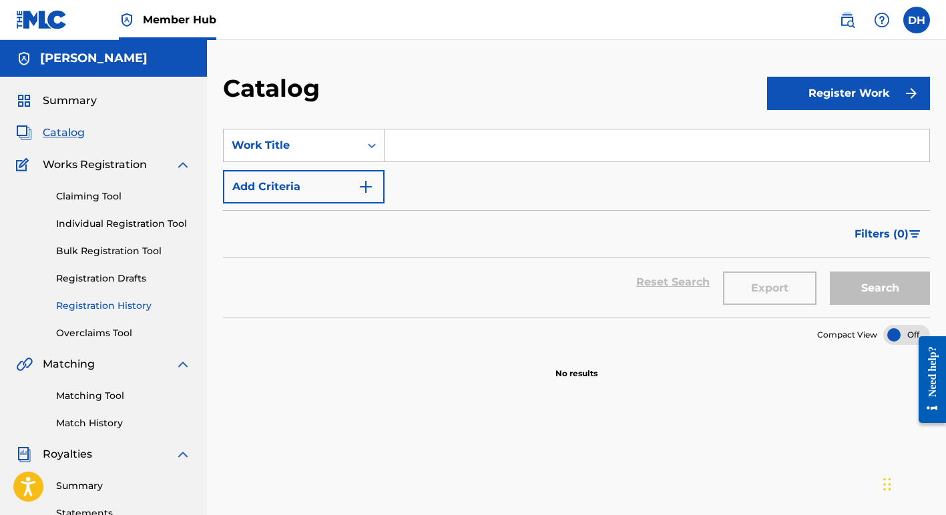
click at [129, 302] on link "Registration History" at bounding box center [123, 306] width 135 height 14
click at [114, 197] on link "Claiming Tool" at bounding box center [123, 197] width 135 height 14
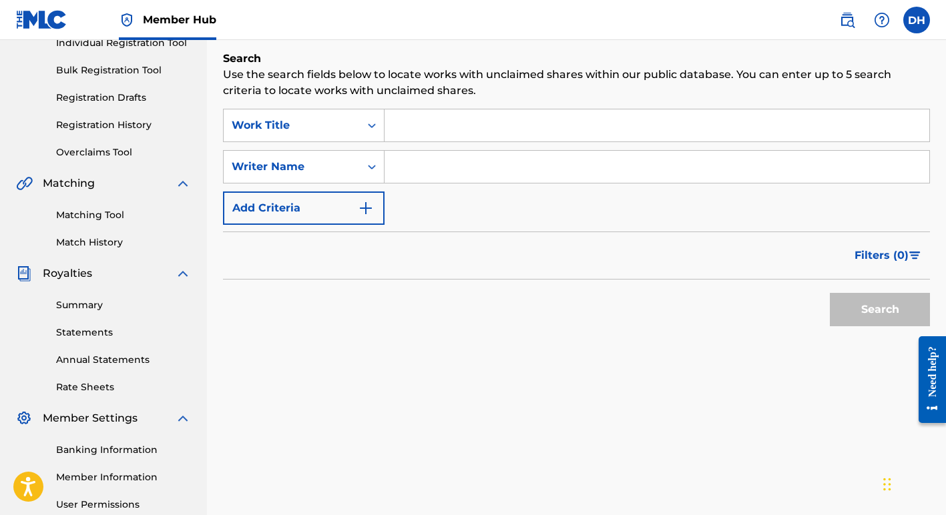
scroll to position [68, 0]
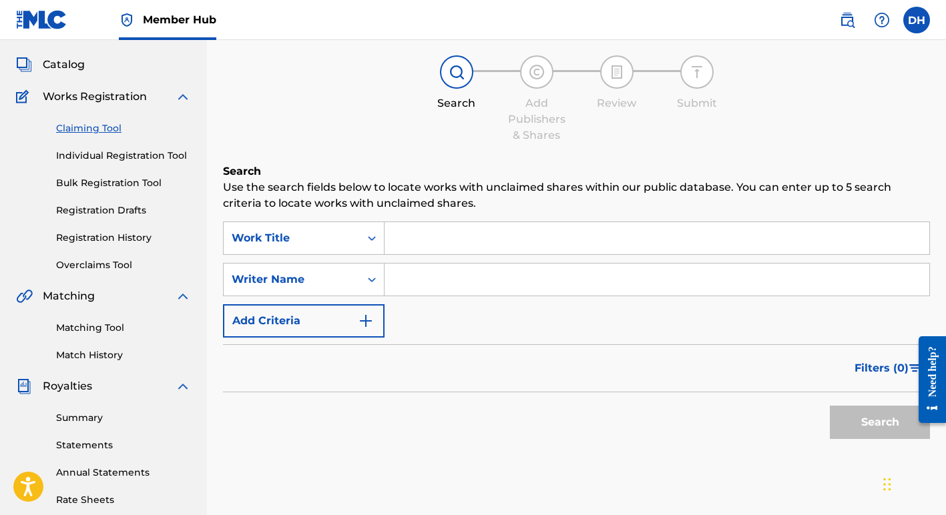
click at [414, 237] on input "Search Form" at bounding box center [657, 238] width 545 height 32
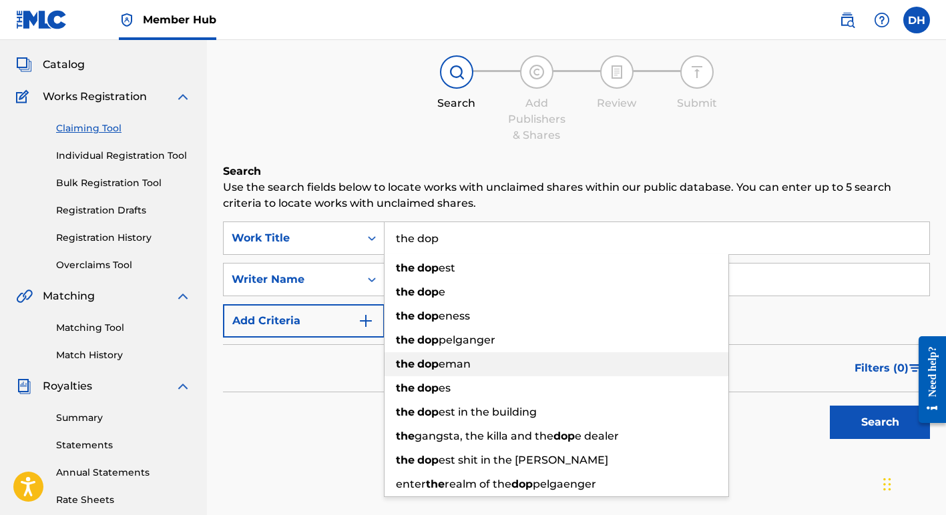
click at [447, 360] on span "eman" at bounding box center [455, 364] width 32 height 13
type input "the dopeman"
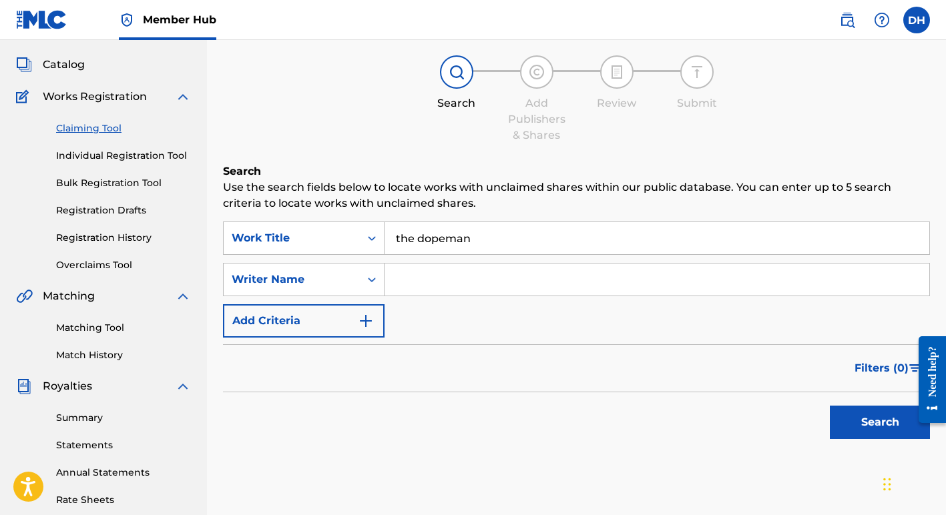
click at [430, 284] on input "Search Form" at bounding box center [657, 280] width 545 height 32
type input "[PERSON_NAME]"
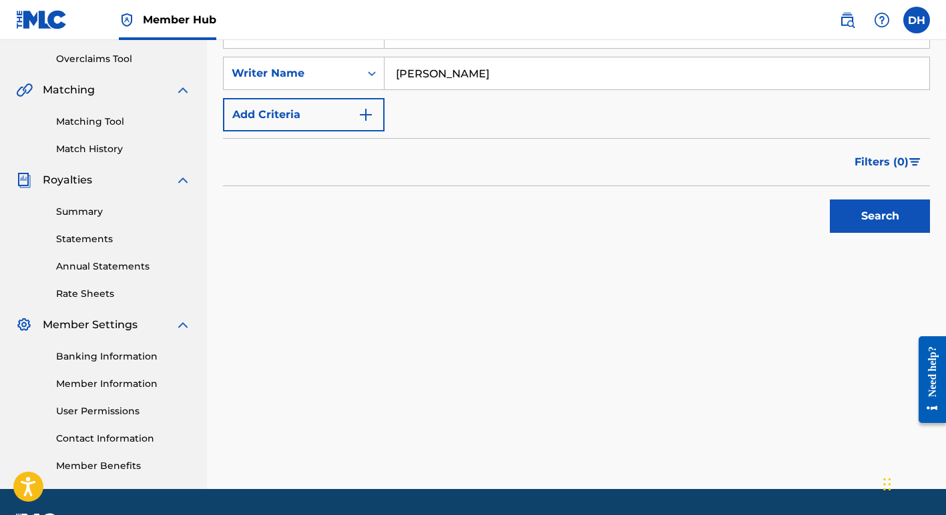
scroll to position [312, 0]
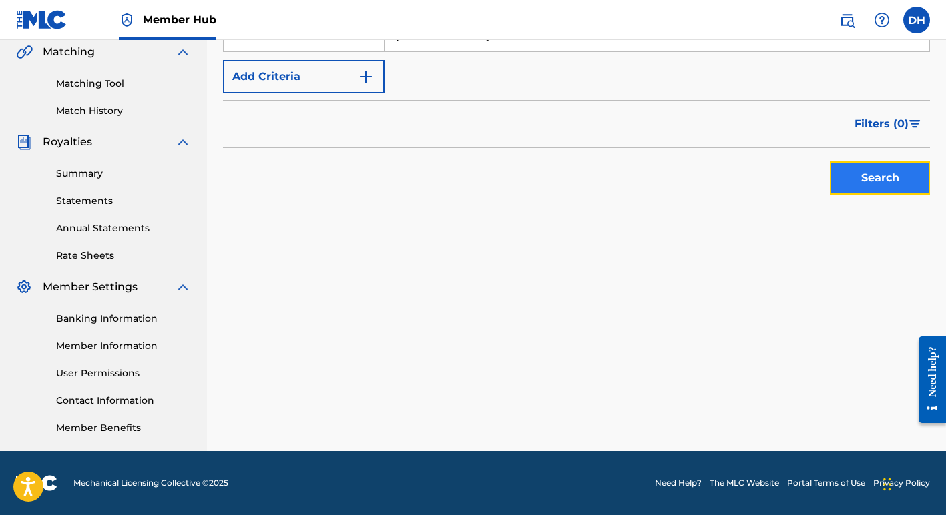
click at [843, 178] on button "Search" at bounding box center [880, 178] width 100 height 33
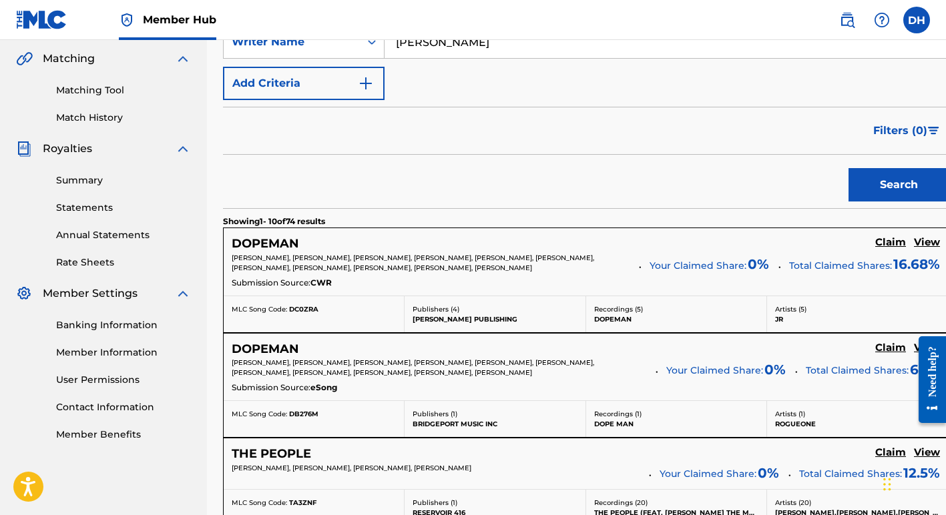
scroll to position [301, 0]
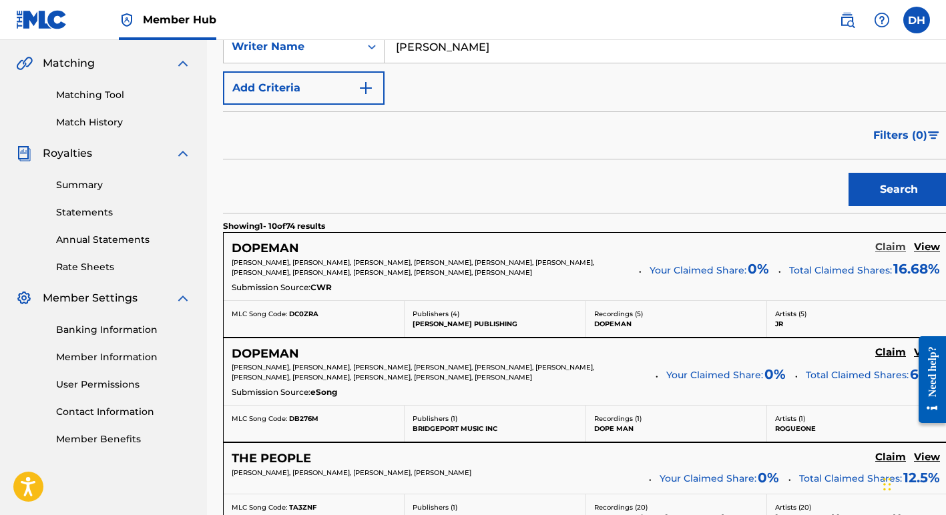
click at [879, 247] on h5 "Claim" at bounding box center [890, 247] width 31 height 13
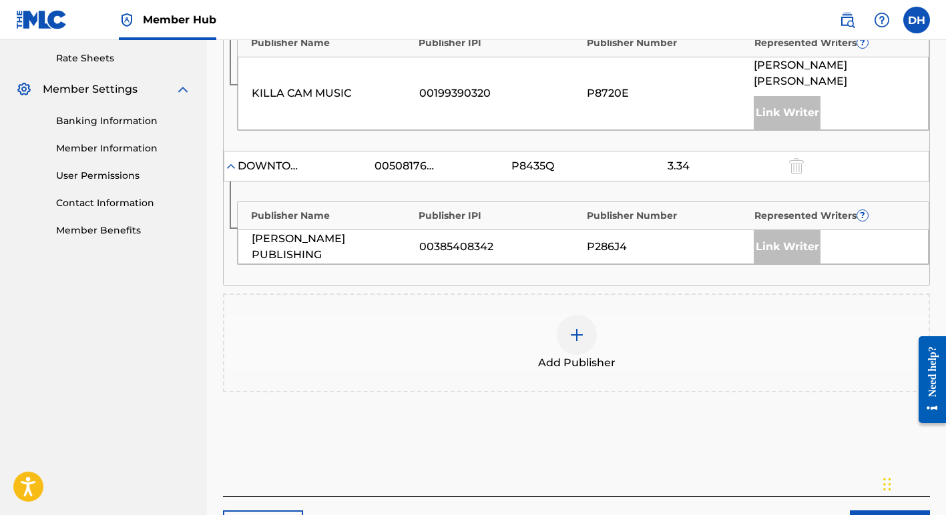
scroll to position [526, 0]
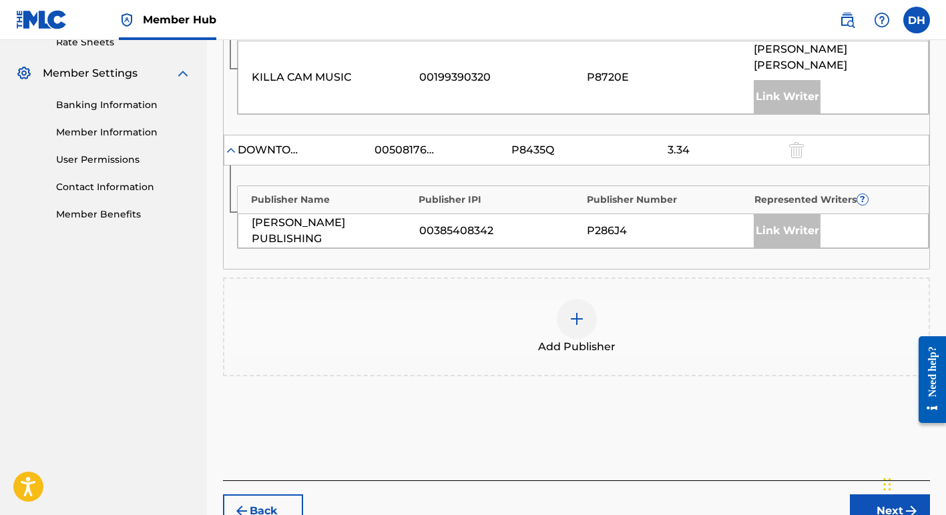
click at [567, 299] on div at bounding box center [577, 319] width 40 height 40
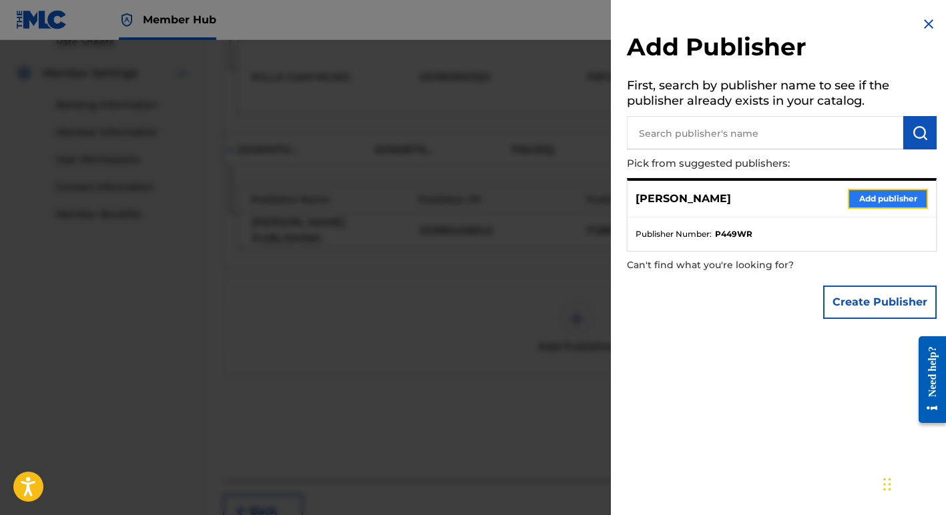
click at [862, 192] on button "Add publisher" at bounding box center [888, 199] width 80 height 20
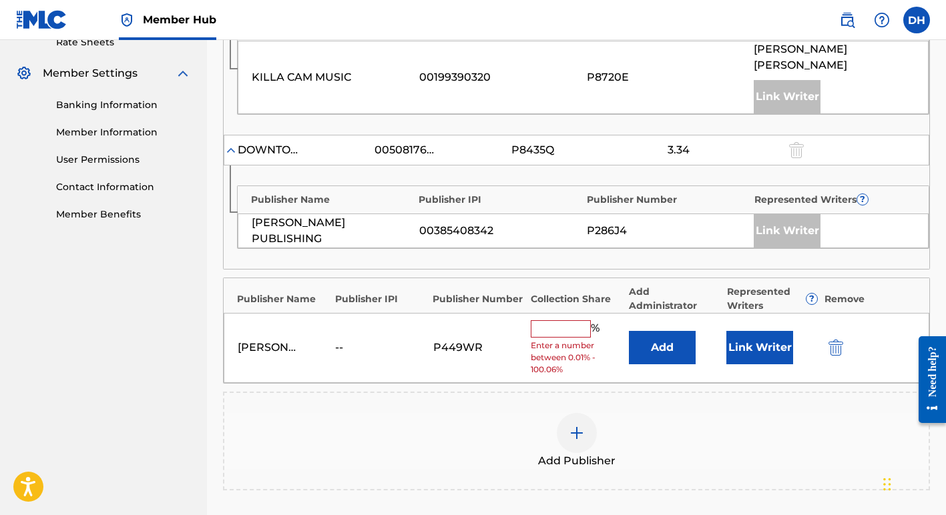
click at [561, 321] on input "text" at bounding box center [561, 329] width 60 height 17
type input "12.5"
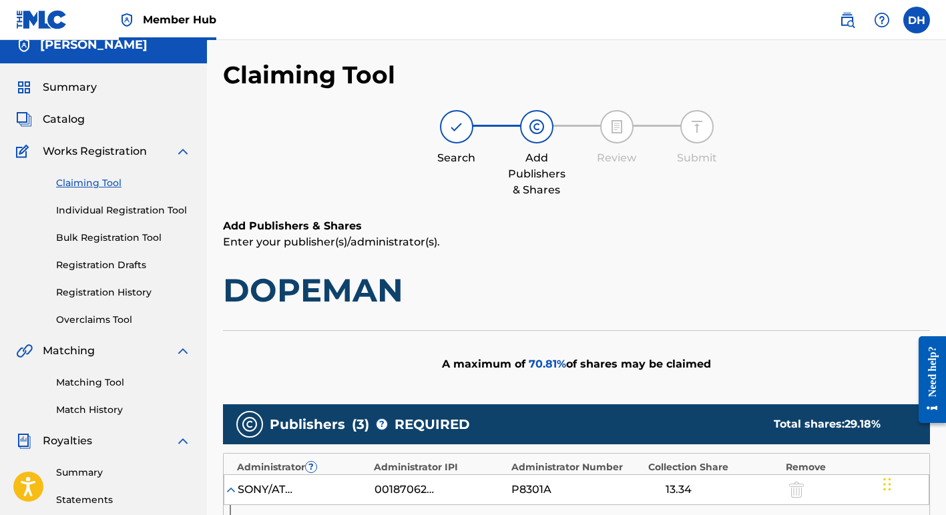
scroll to position [5, 0]
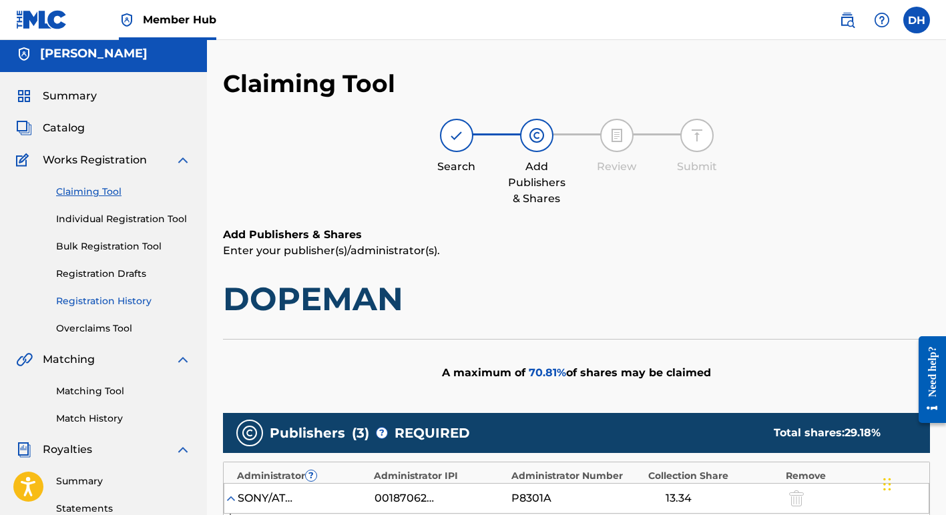
click at [136, 302] on link "Registration History" at bounding box center [123, 301] width 135 height 14
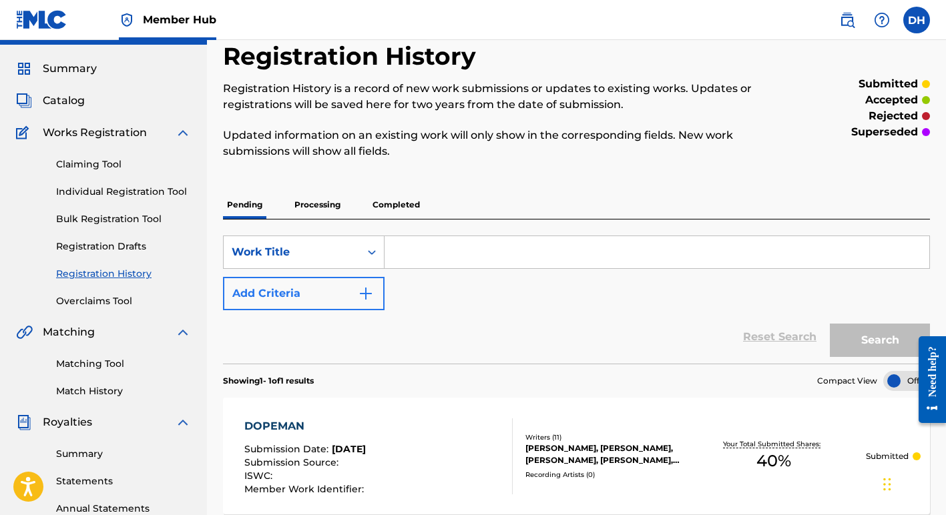
scroll to position [23, 0]
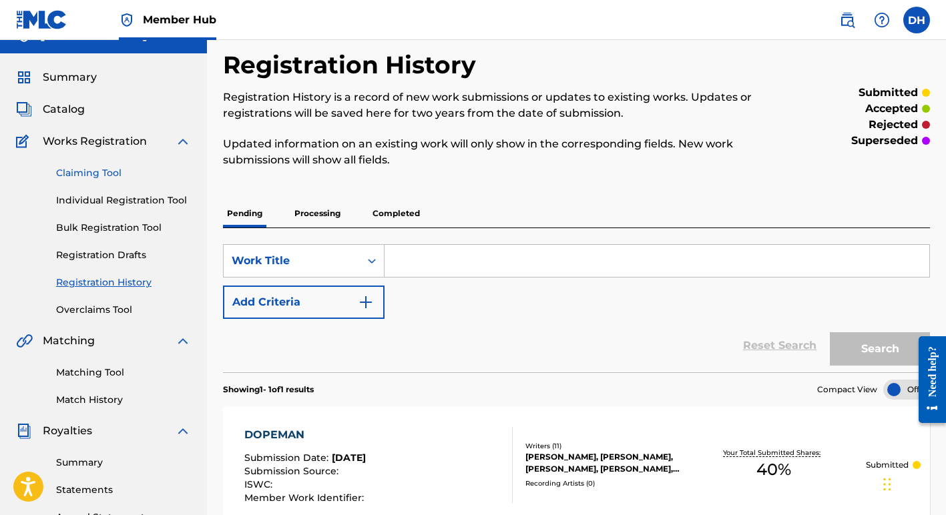
click at [114, 173] on link "Claiming Tool" at bounding box center [123, 173] width 135 height 14
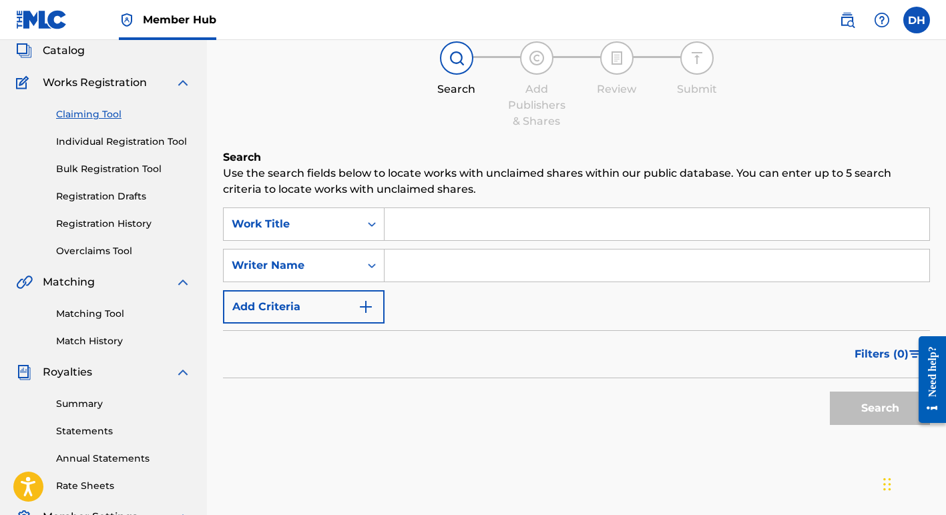
scroll to position [83, 0]
click at [396, 216] on input "Search Form" at bounding box center [657, 224] width 545 height 32
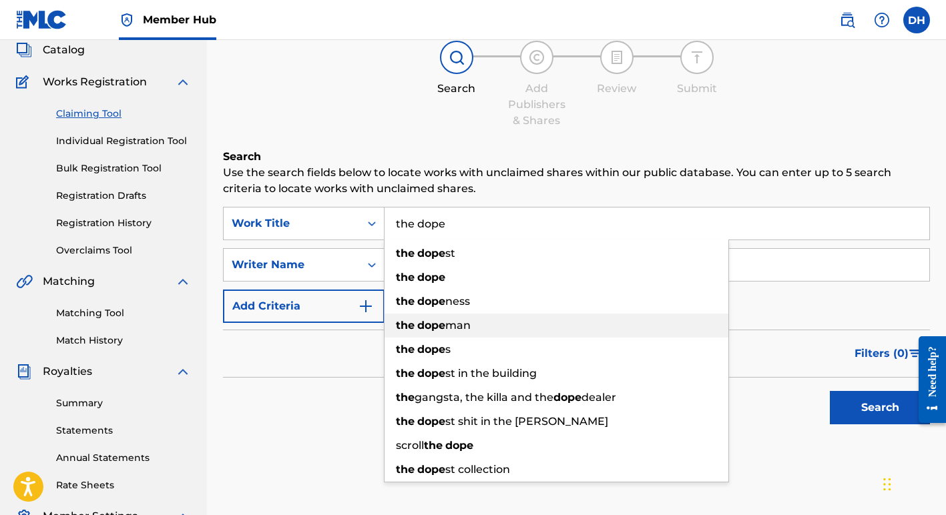
click at [447, 322] on span "man" at bounding box center [457, 325] width 25 height 13
type input "the dopeman"
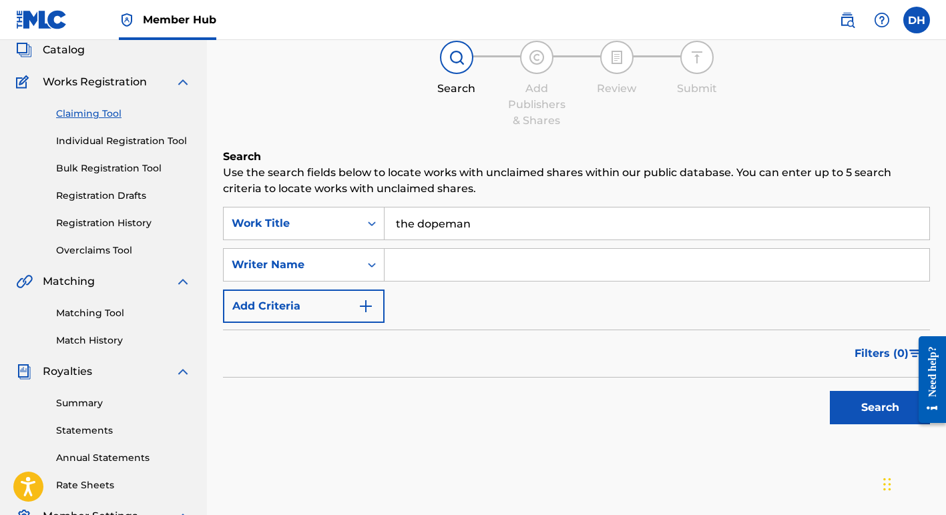
click at [430, 260] on input "Search Form" at bounding box center [657, 265] width 545 height 32
type input "[PERSON_NAME]"
click at [849, 407] on button "Search" at bounding box center [880, 407] width 100 height 33
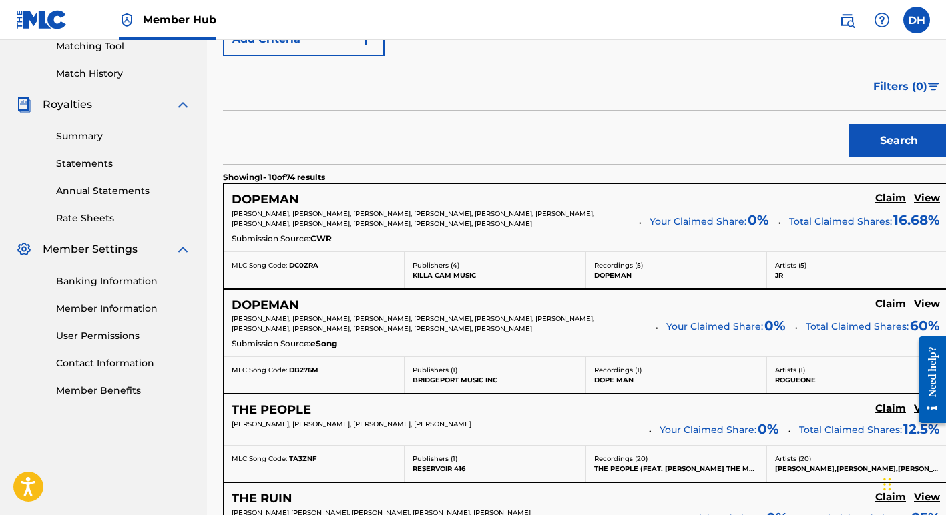
scroll to position [353, 0]
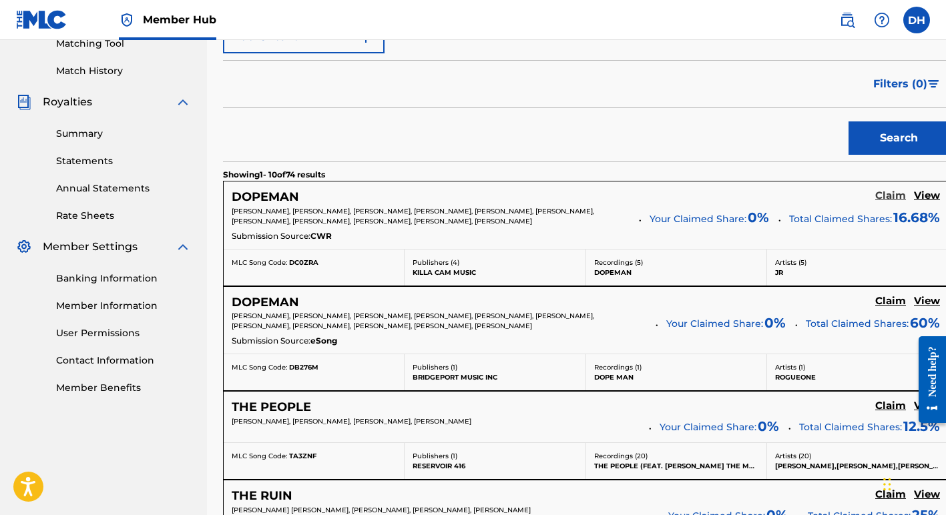
click at [881, 194] on h5 "Claim" at bounding box center [890, 196] width 31 height 13
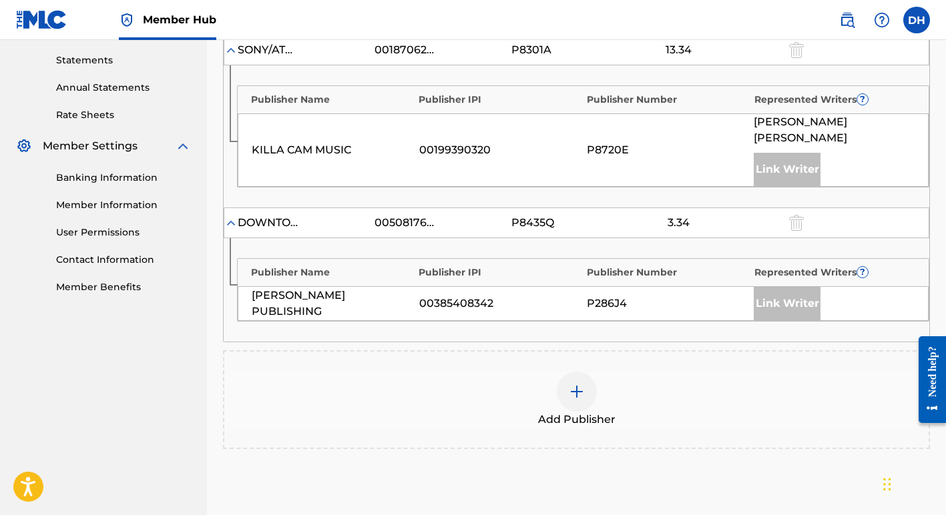
scroll to position [463, 0]
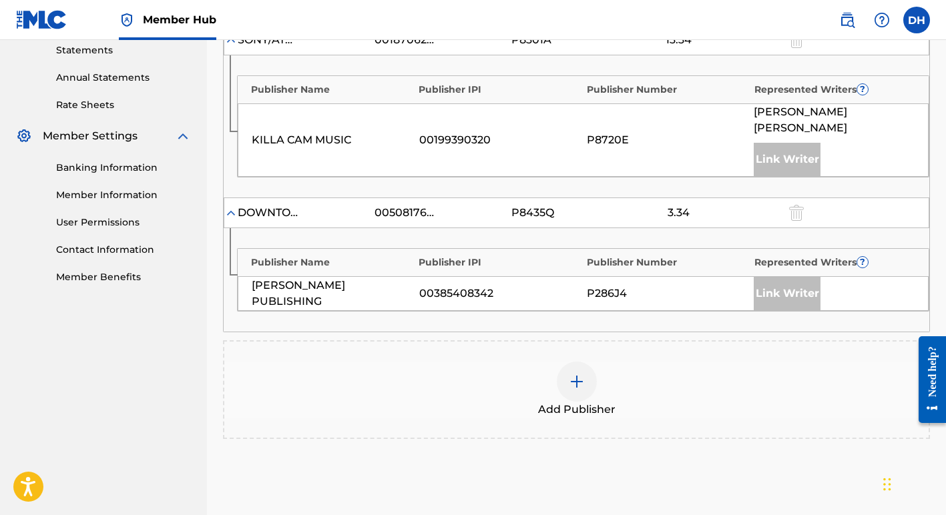
click at [579, 374] on img at bounding box center [577, 382] width 16 height 16
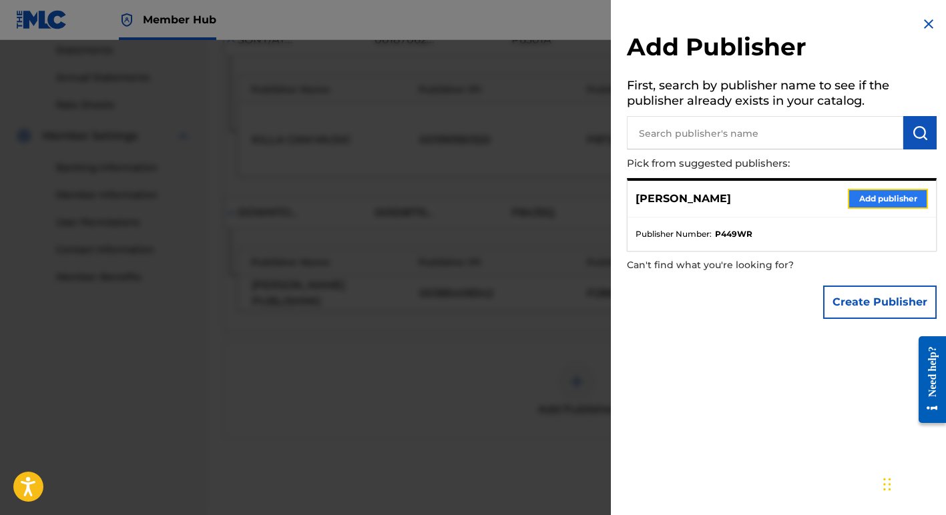
click at [871, 200] on button "Add publisher" at bounding box center [888, 199] width 80 height 20
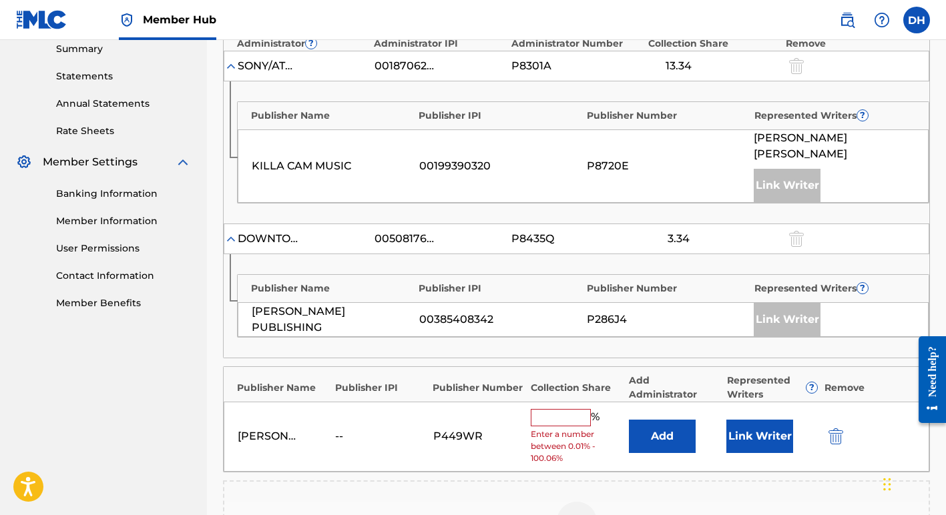
scroll to position [432, 0]
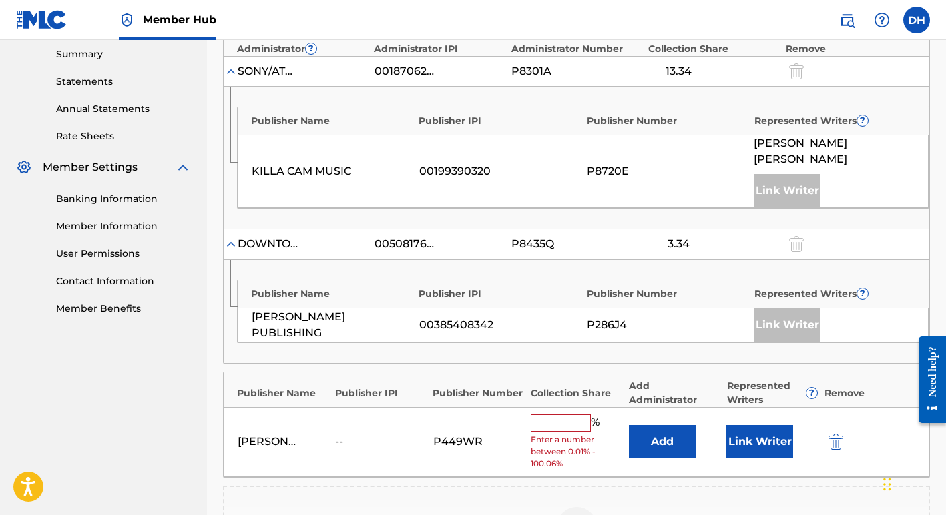
click at [552, 415] on input "text" at bounding box center [561, 423] width 60 height 17
type input "12.5"
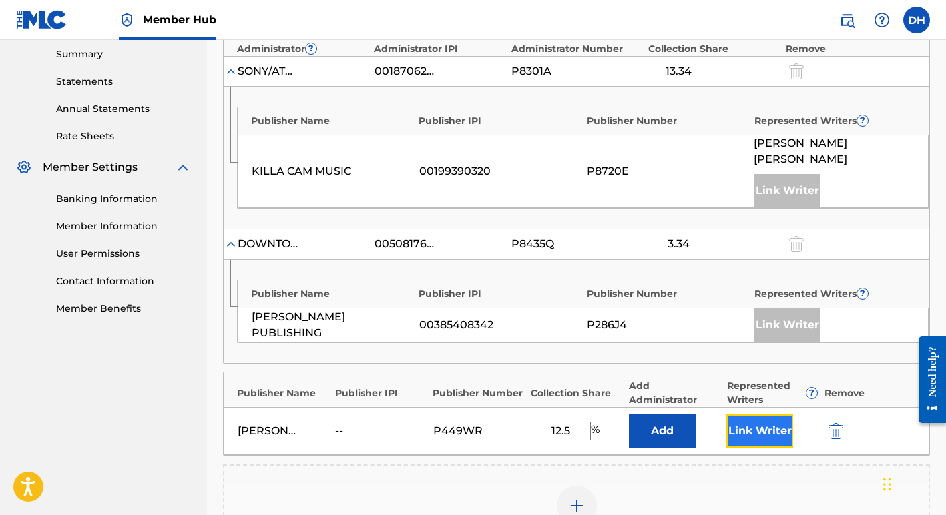
click at [756, 416] on button "Link Writer" at bounding box center [759, 431] width 67 height 33
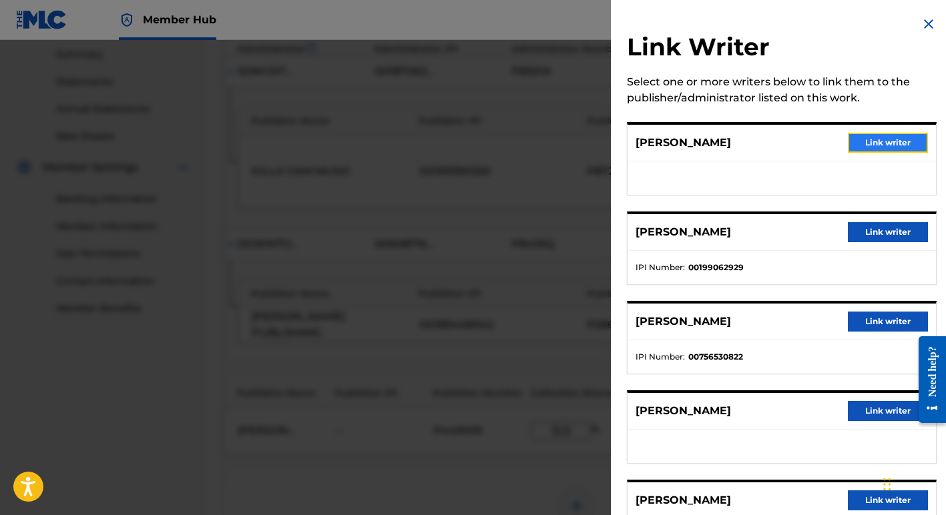
click at [874, 136] on button "Link writer" at bounding box center [888, 143] width 80 height 20
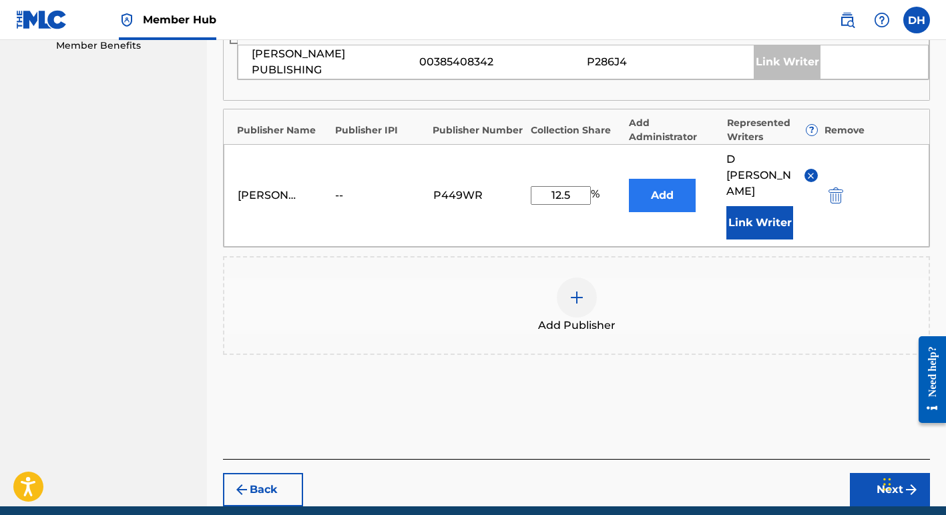
scroll to position [702, 0]
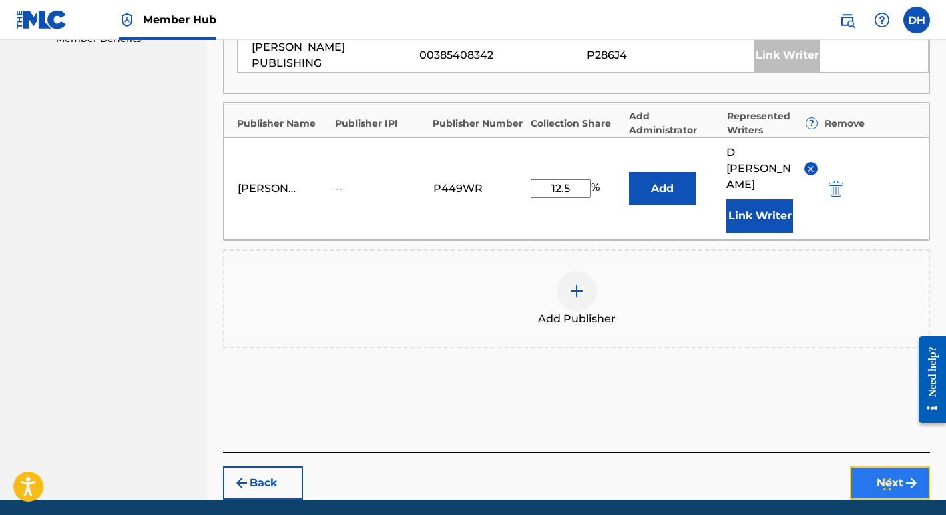
click at [877, 467] on button "Next" at bounding box center [890, 483] width 80 height 33
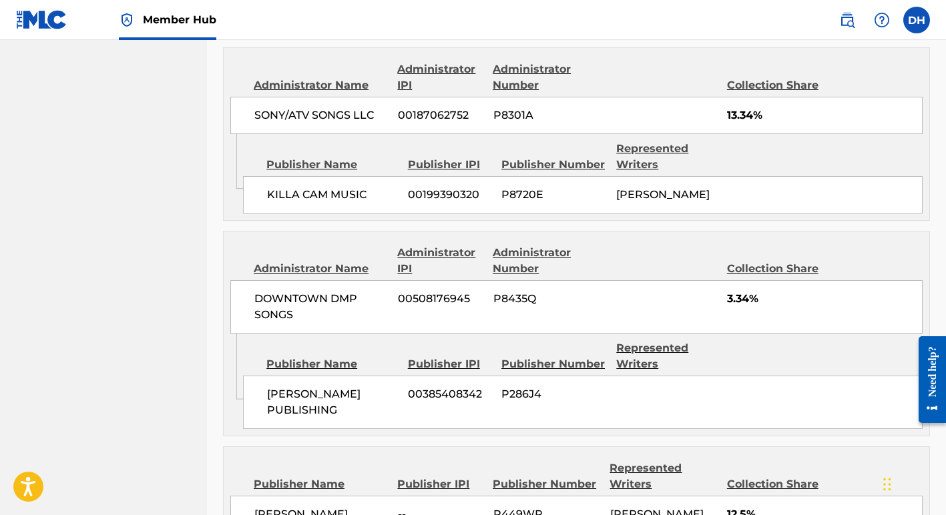
scroll to position [871, 0]
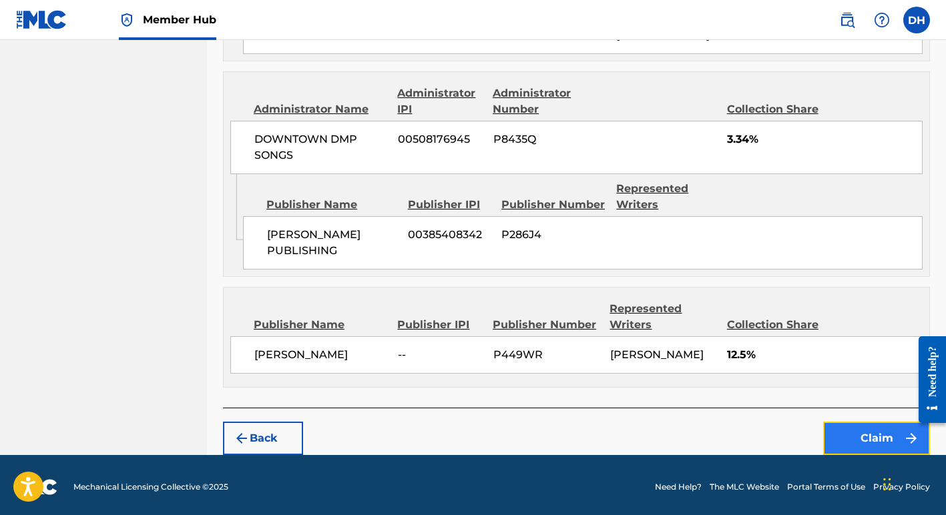
click at [848, 429] on button "Claim" at bounding box center [876, 438] width 107 height 33
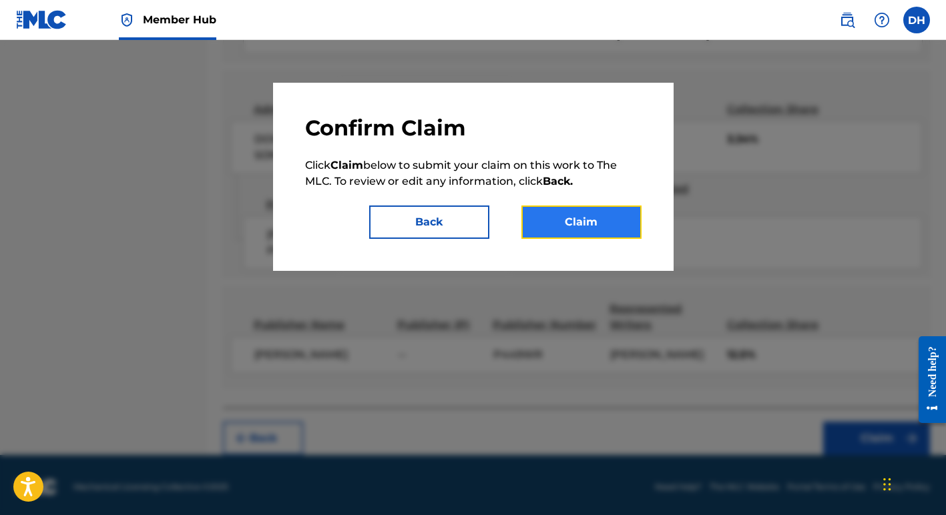
click at [614, 222] on button "Claim" at bounding box center [581, 222] width 120 height 33
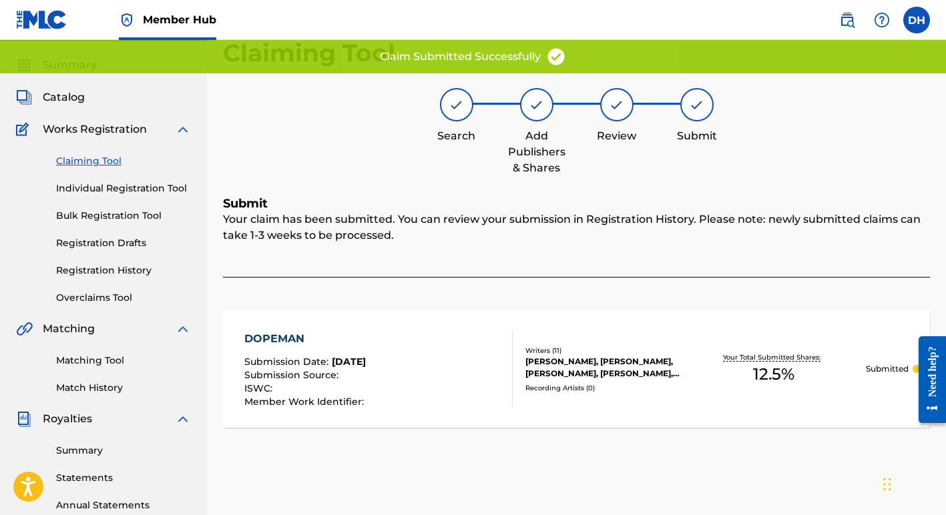
scroll to position [0, 0]
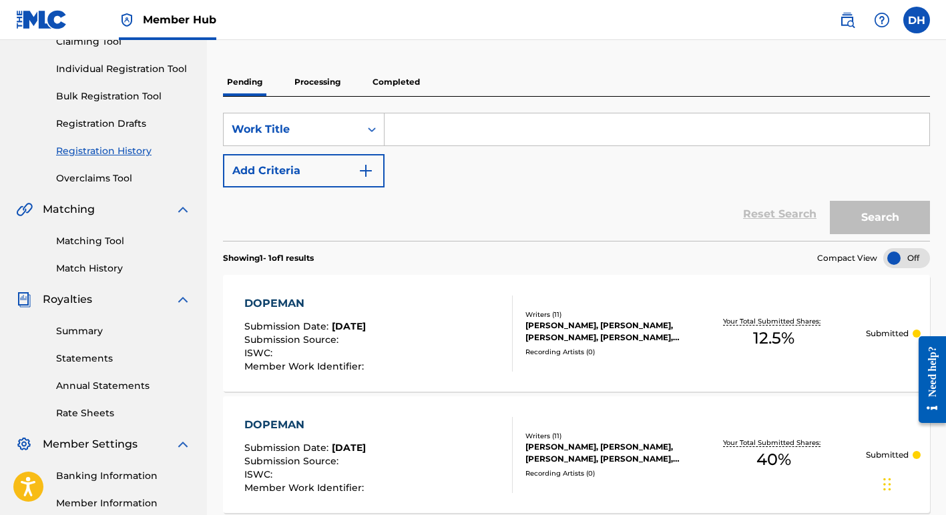
scroll to position [198, 0]
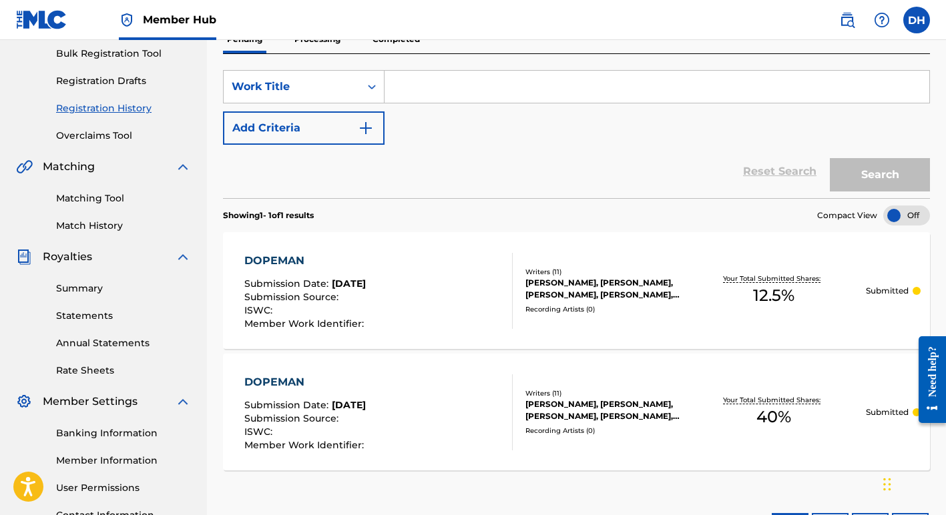
click at [573, 409] on div "[PERSON_NAME], [PERSON_NAME], [PERSON_NAME], [PERSON_NAME], [PERSON_NAME], [PER…" at bounding box center [603, 411] width 156 height 24
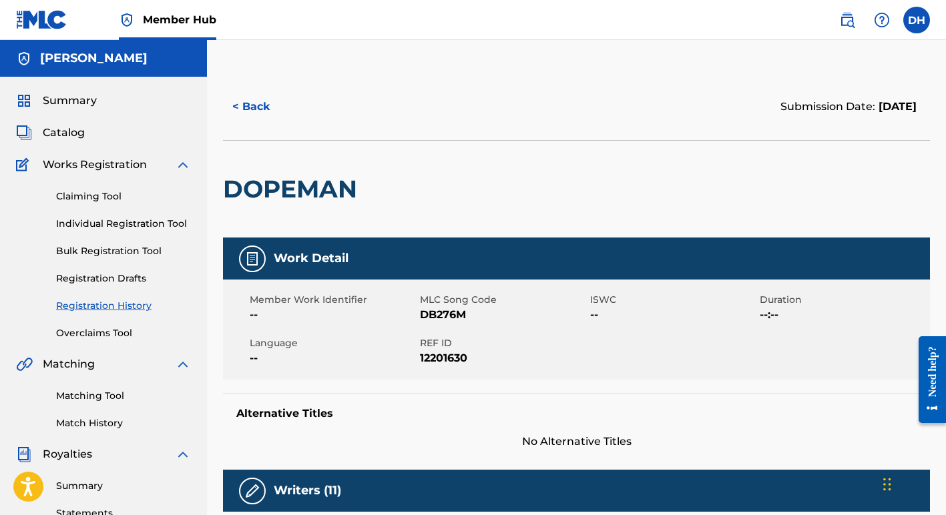
click at [573, 409] on h5 "Alternative Titles" at bounding box center [576, 413] width 680 height 13
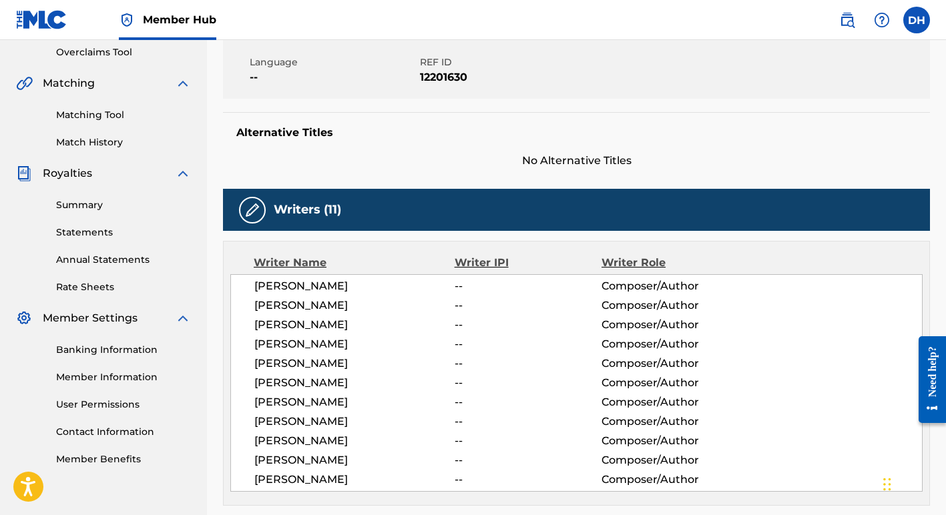
scroll to position [288, 0]
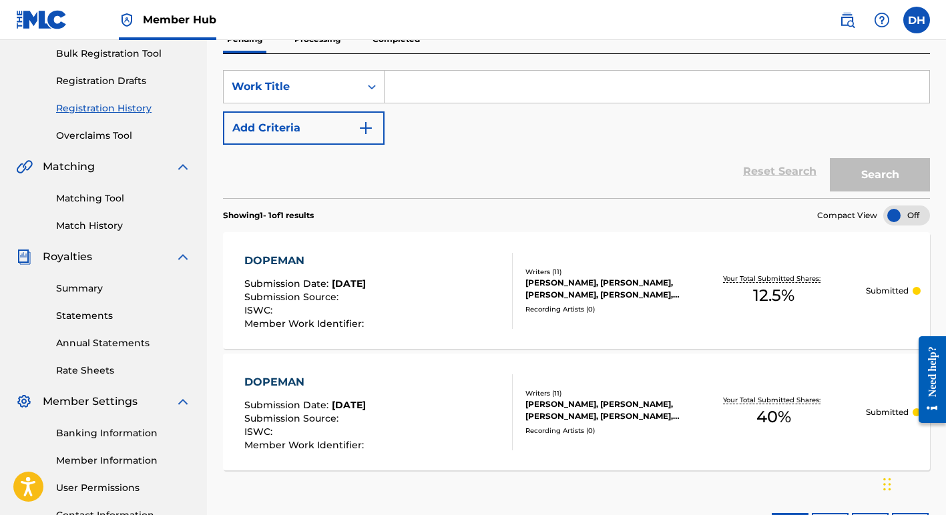
click at [558, 292] on div "[PERSON_NAME], [PERSON_NAME], [PERSON_NAME], [PERSON_NAME], [PERSON_NAME], [PER…" at bounding box center [603, 289] width 156 height 24
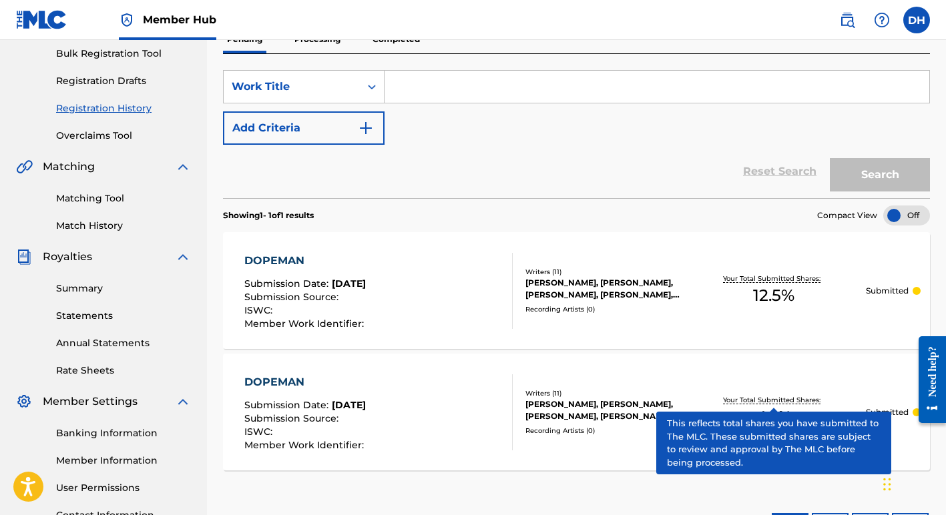
click at [780, 397] on p "Your Total Submitted Shares:" at bounding box center [773, 400] width 101 height 10
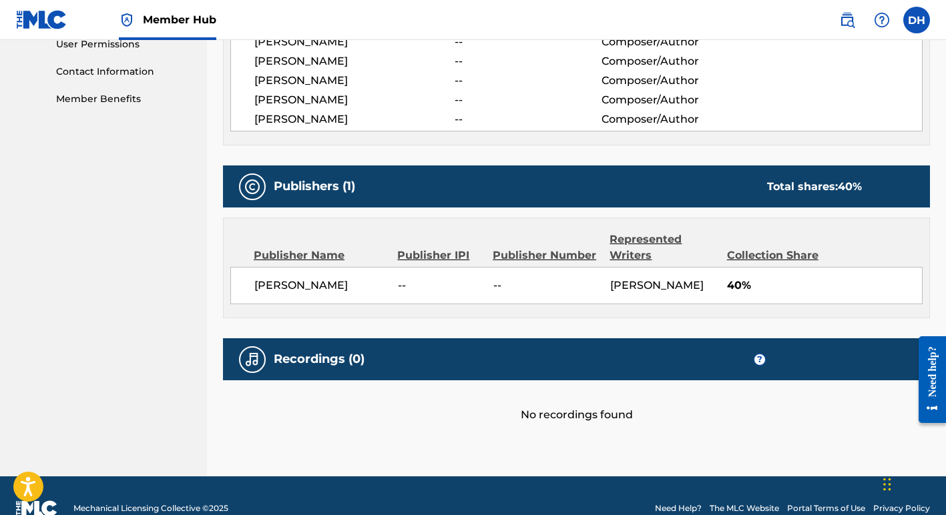
scroll to position [660, 0]
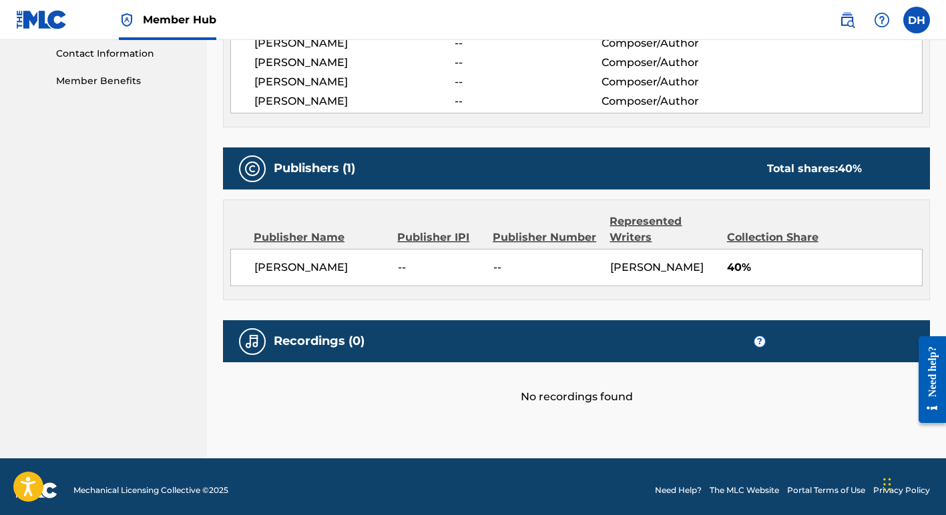
click at [749, 244] on div "Collection Share" at bounding box center [777, 238] width 100 height 16
click at [746, 242] on div "Collection Share" at bounding box center [777, 238] width 100 height 16
click at [746, 270] on span "40%" at bounding box center [825, 268] width 196 height 16
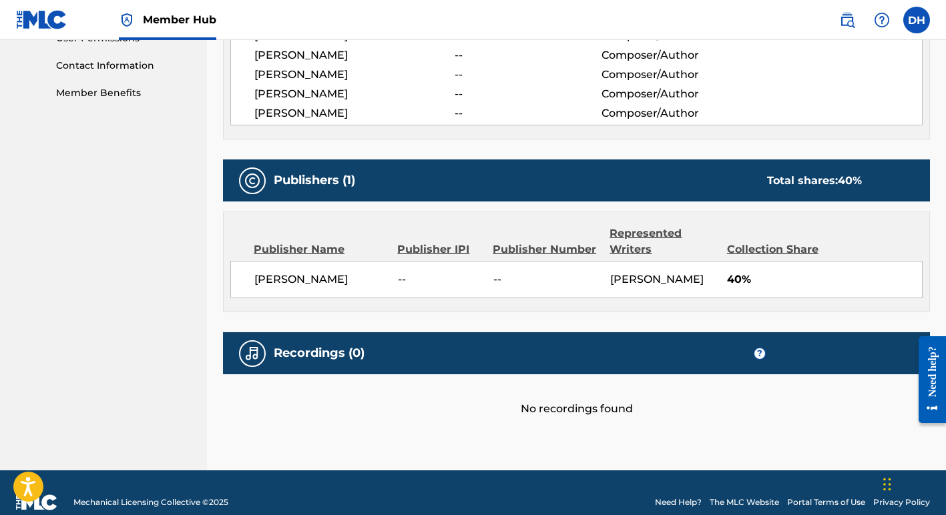
scroll to position [666, 0]
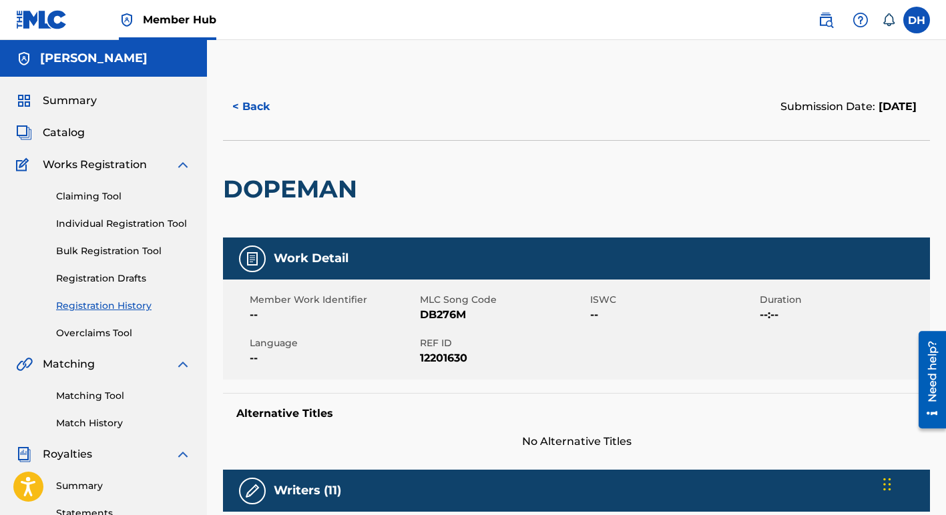
click at [123, 305] on link "Registration History" at bounding box center [123, 306] width 135 height 14
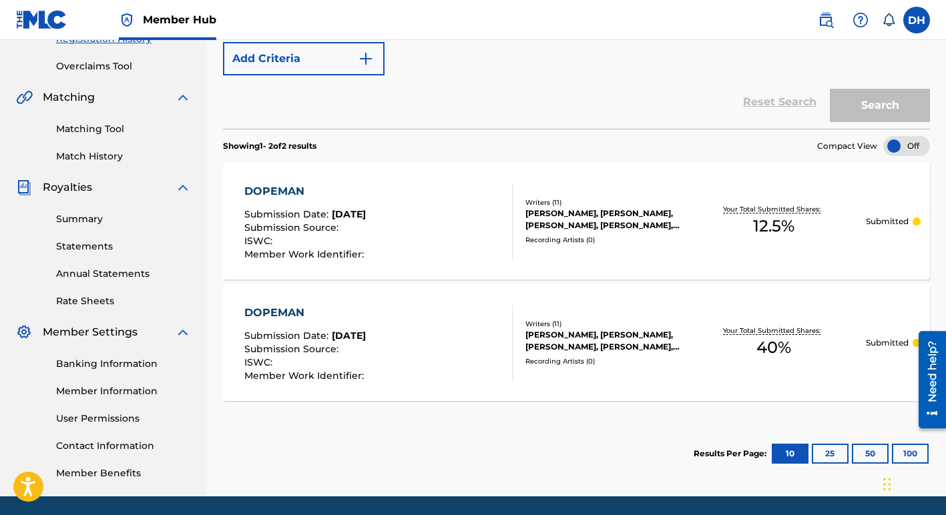
scroll to position [312, 0]
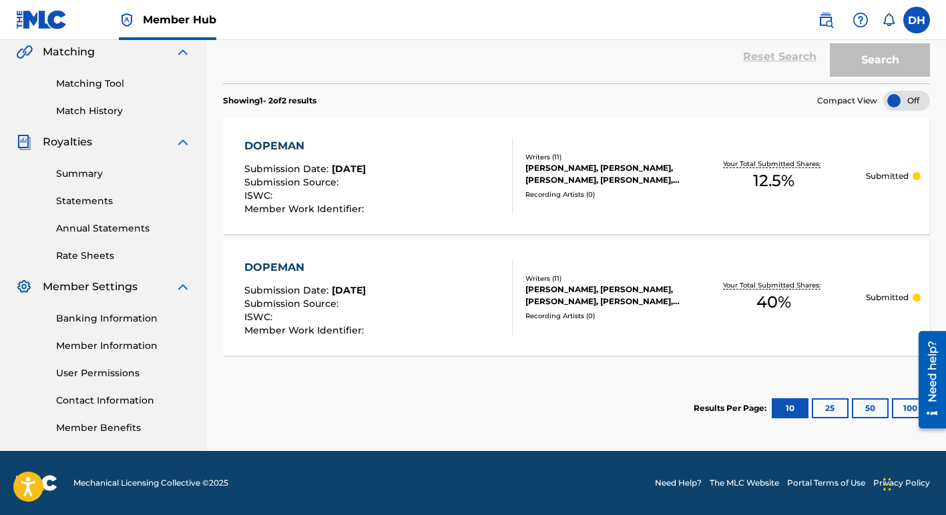
click at [783, 293] on span "40 %" at bounding box center [774, 302] width 35 height 24
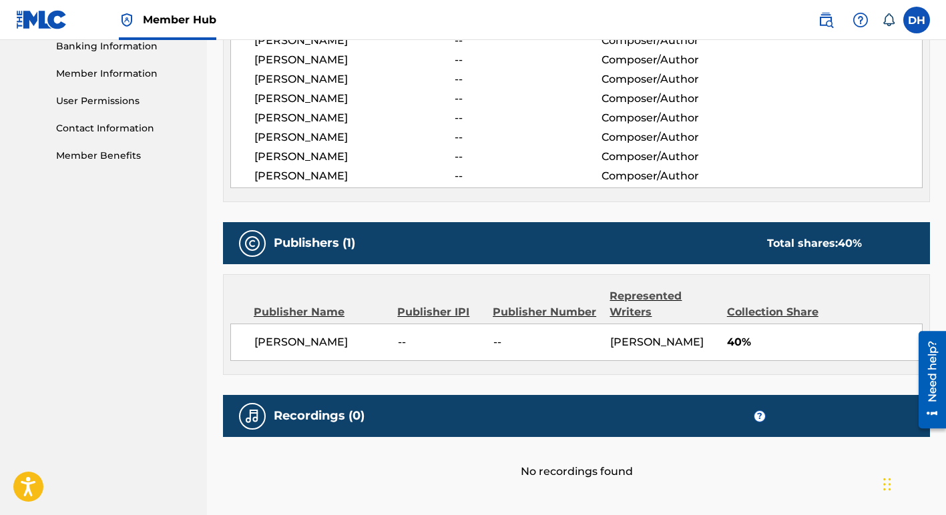
scroll to position [590, 0]
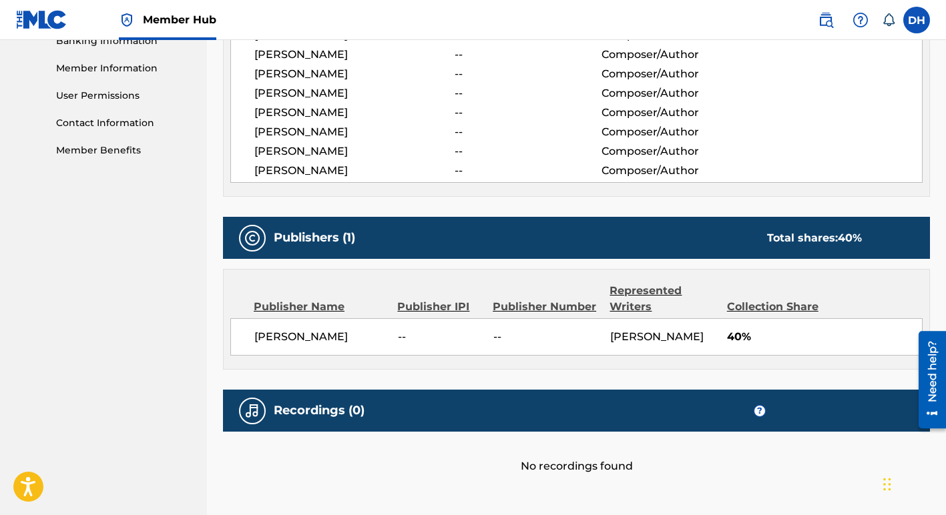
click at [254, 233] on img at bounding box center [252, 238] width 16 height 16
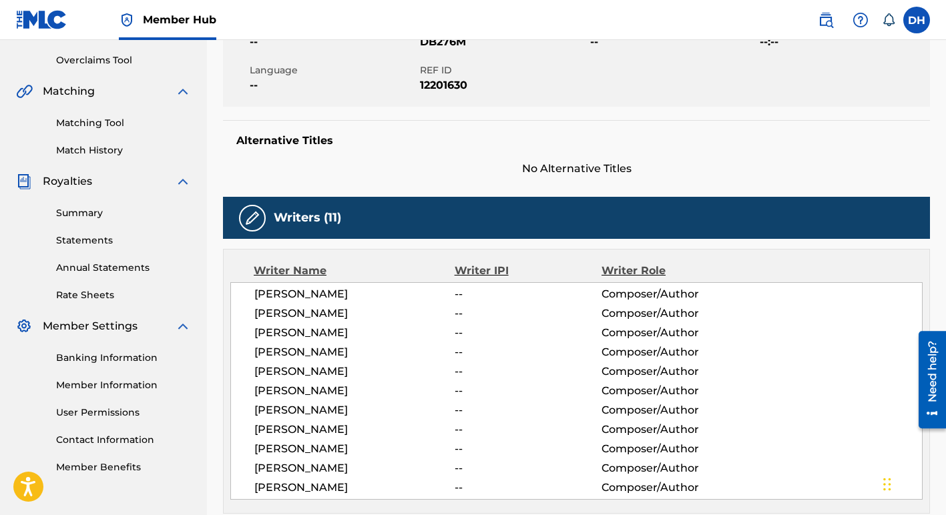
scroll to position [247, 0]
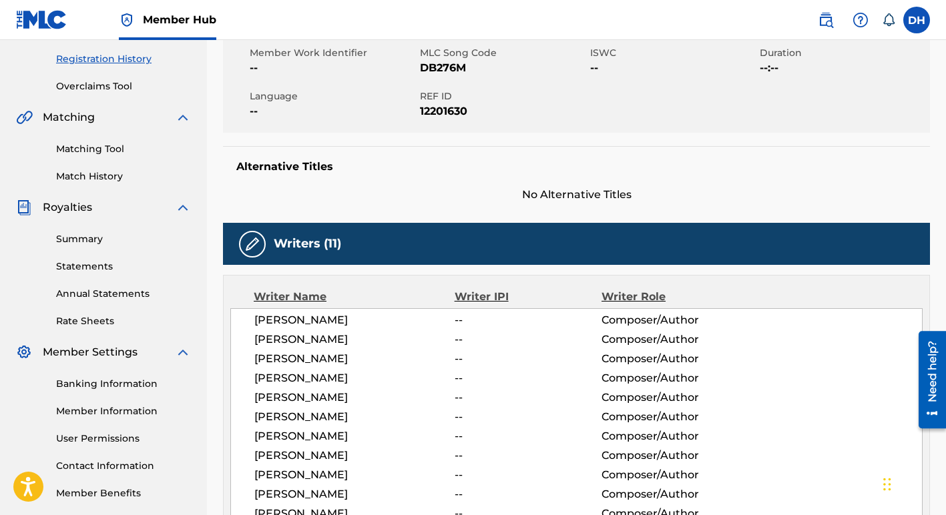
click at [252, 246] on img at bounding box center [252, 244] width 16 height 16
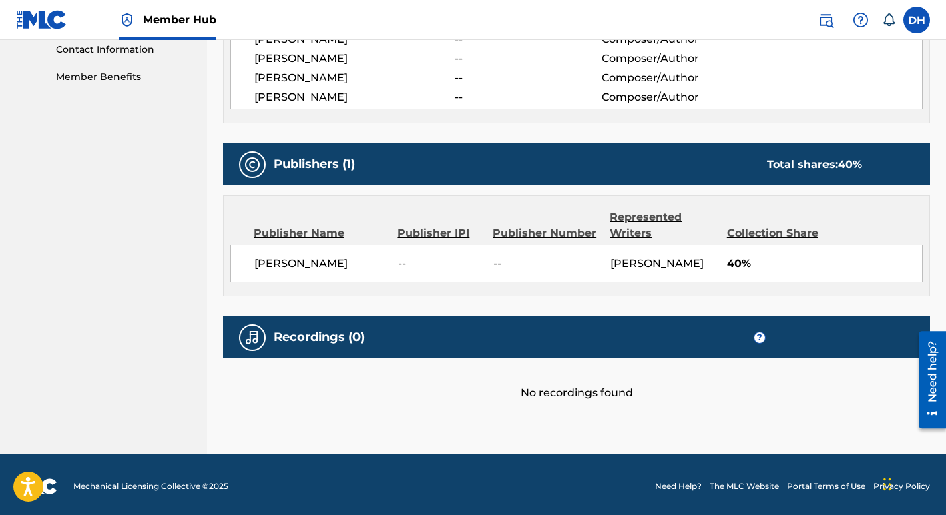
scroll to position [666, 0]
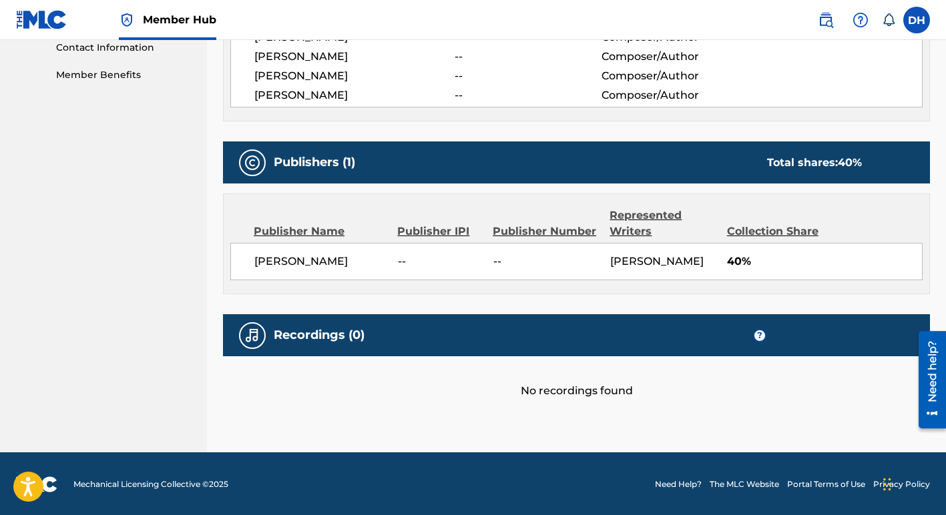
click at [756, 352] on div "Recordings (0) ?" at bounding box center [576, 335] width 707 height 42
click at [750, 256] on span "40%" at bounding box center [825, 262] width 196 height 16
click at [746, 238] on div "Collection Share" at bounding box center [777, 232] width 100 height 16
click at [749, 224] on div "Collection Share" at bounding box center [777, 232] width 100 height 16
click at [790, 173] on div "Publishers (1) Total shares: 40 %" at bounding box center [576, 163] width 707 height 42
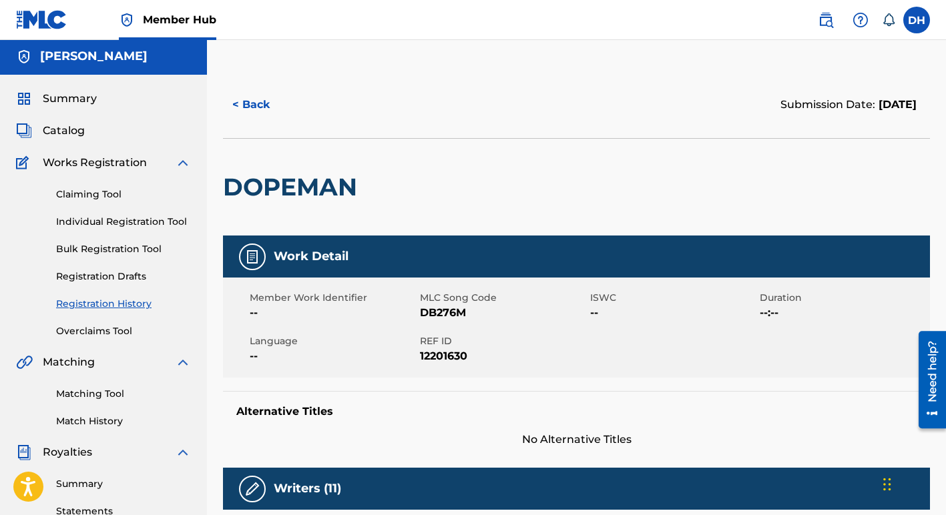
scroll to position [0, 0]
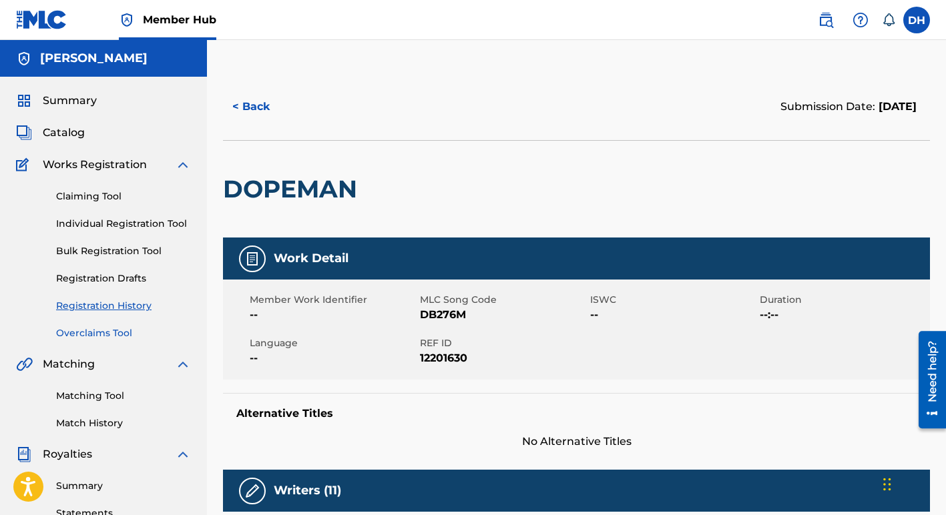
click at [128, 335] on link "Overclaims Tool" at bounding box center [123, 334] width 135 height 14
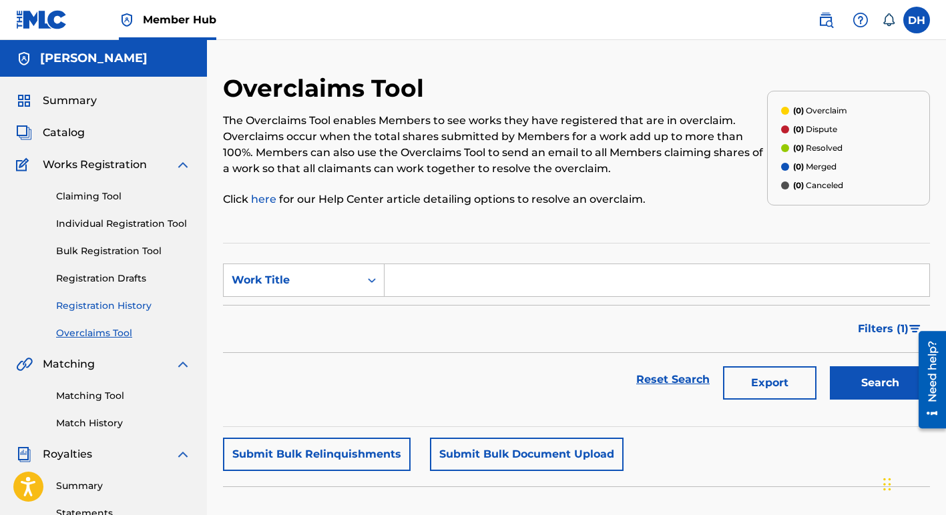
click at [132, 302] on link "Registration History" at bounding box center [123, 306] width 135 height 14
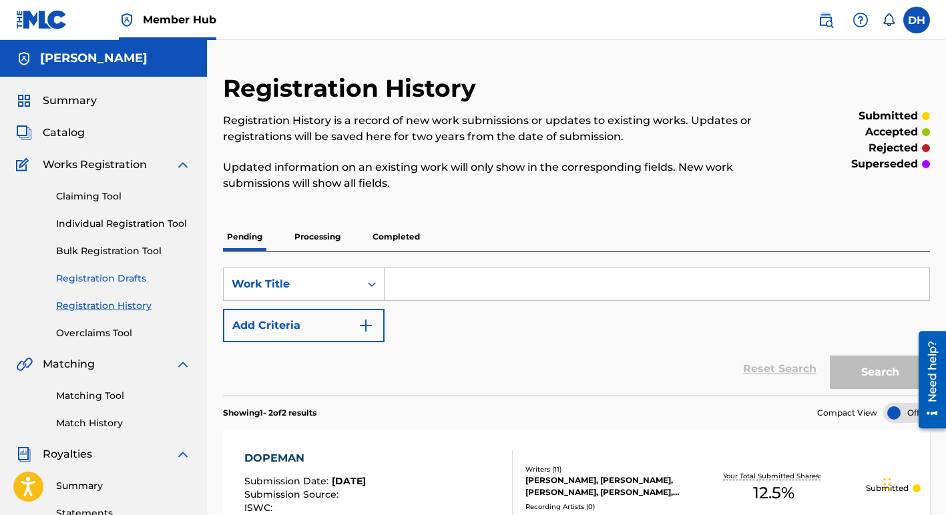
click at [128, 280] on link "Registration Drafts" at bounding box center [123, 279] width 135 height 14
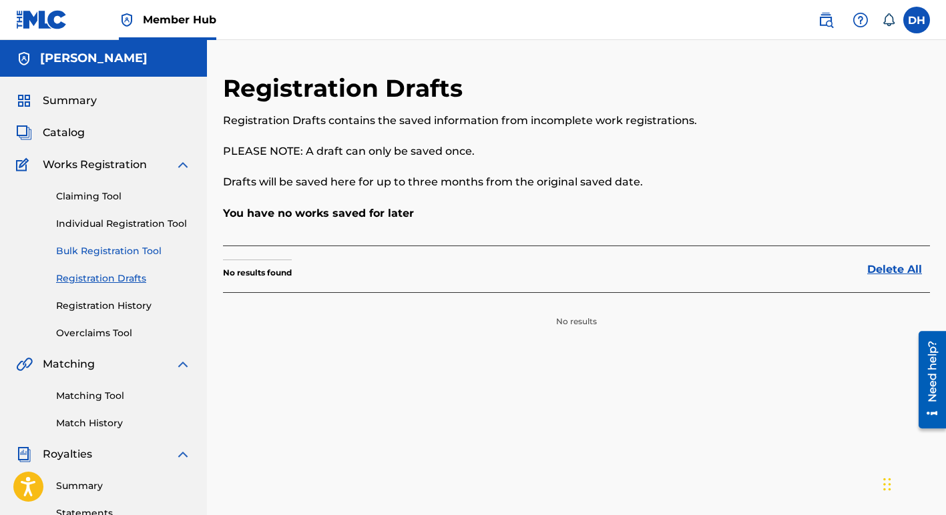
click at [127, 248] on link "Bulk Registration Tool" at bounding box center [123, 251] width 135 height 14
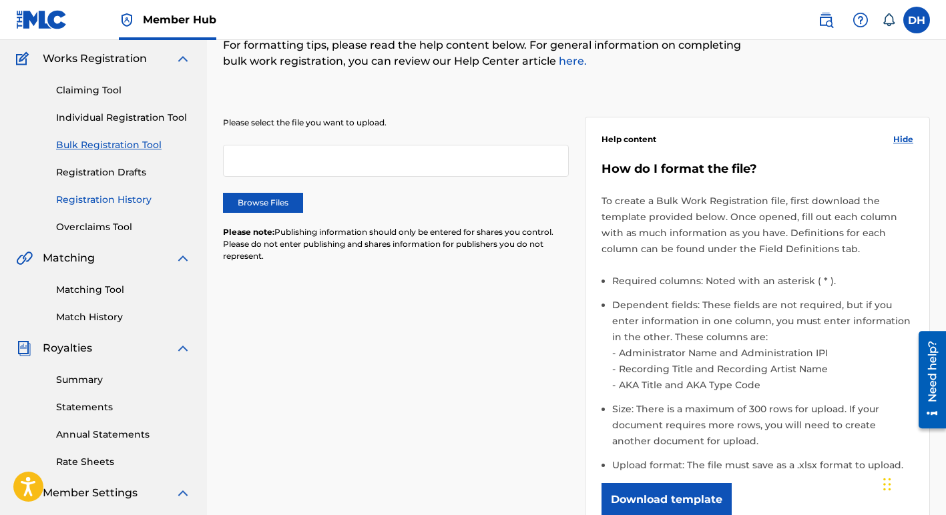
scroll to position [104, 0]
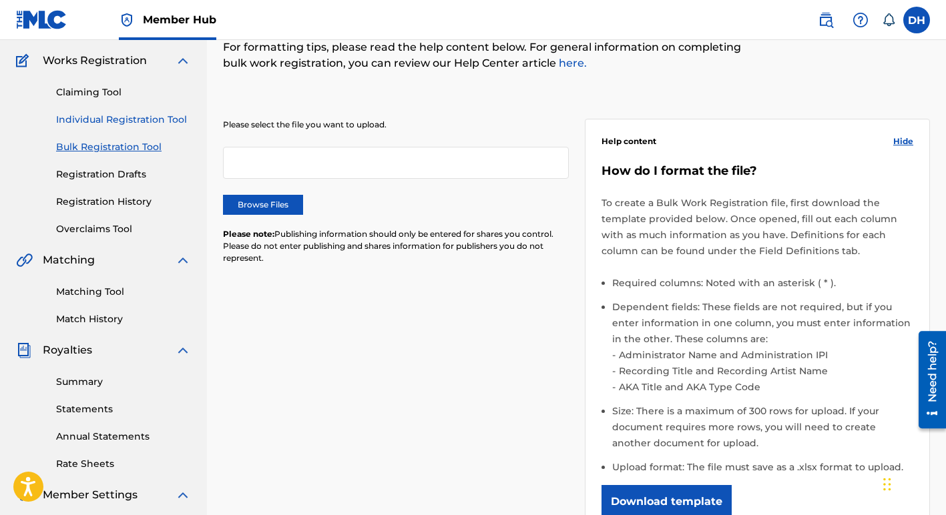
click at [109, 120] on link "Individual Registration Tool" at bounding box center [123, 120] width 135 height 14
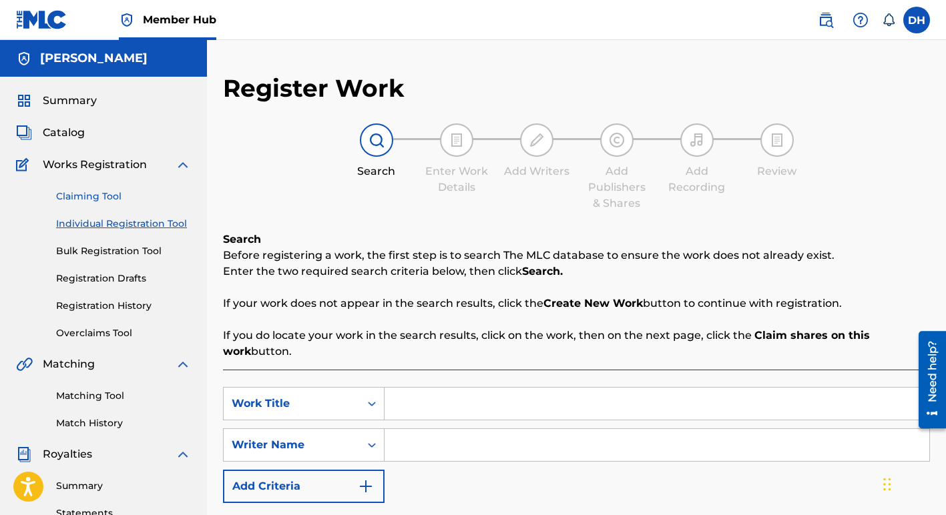
click at [118, 201] on link "Claiming Tool" at bounding box center [123, 197] width 135 height 14
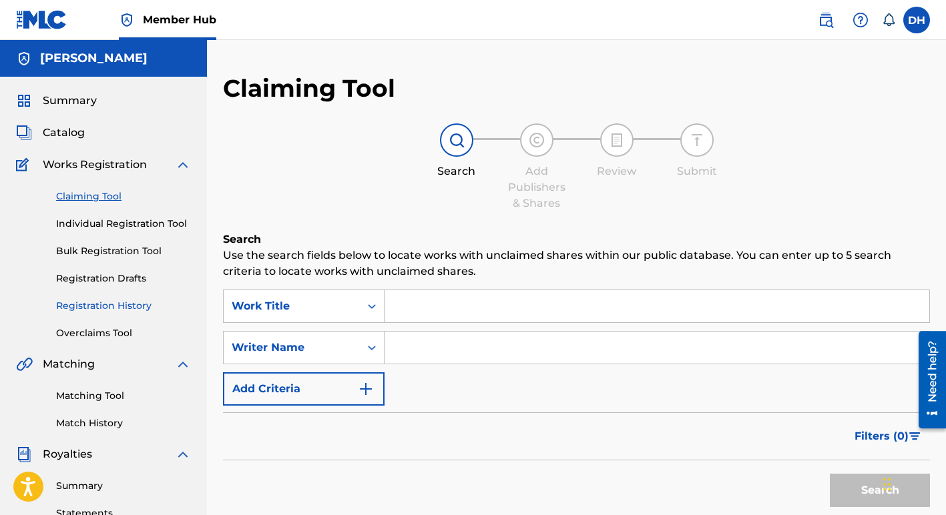
click at [136, 307] on link "Registration History" at bounding box center [123, 306] width 135 height 14
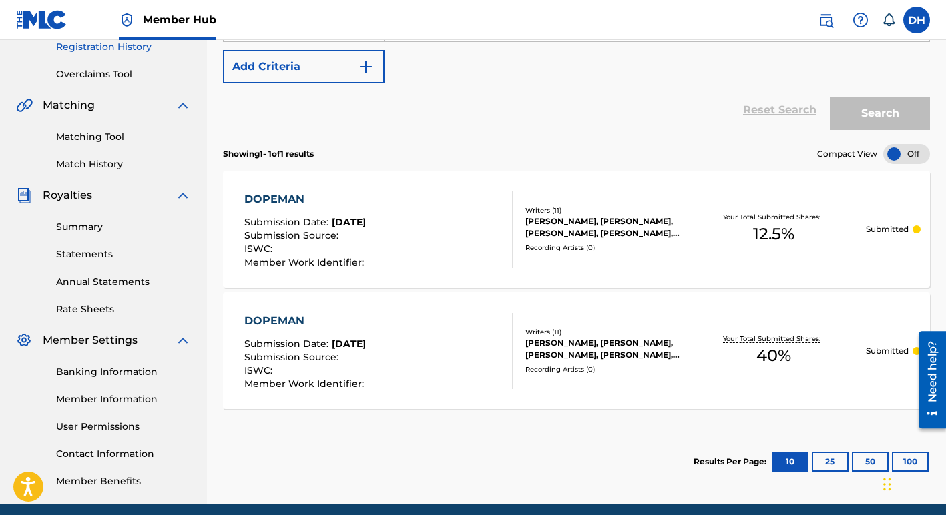
scroll to position [268, 0]
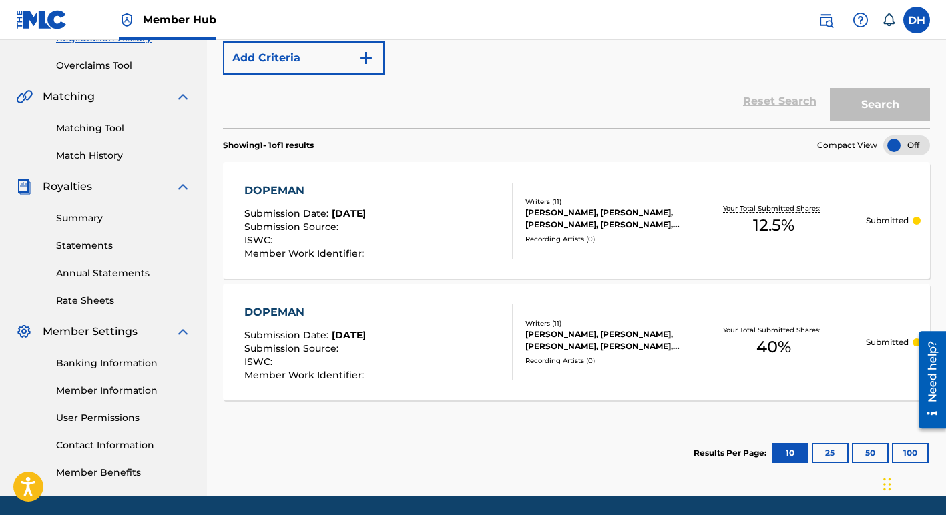
click at [348, 341] on div "Submission Date : Sep 28, 2025" at bounding box center [305, 337] width 123 height 13
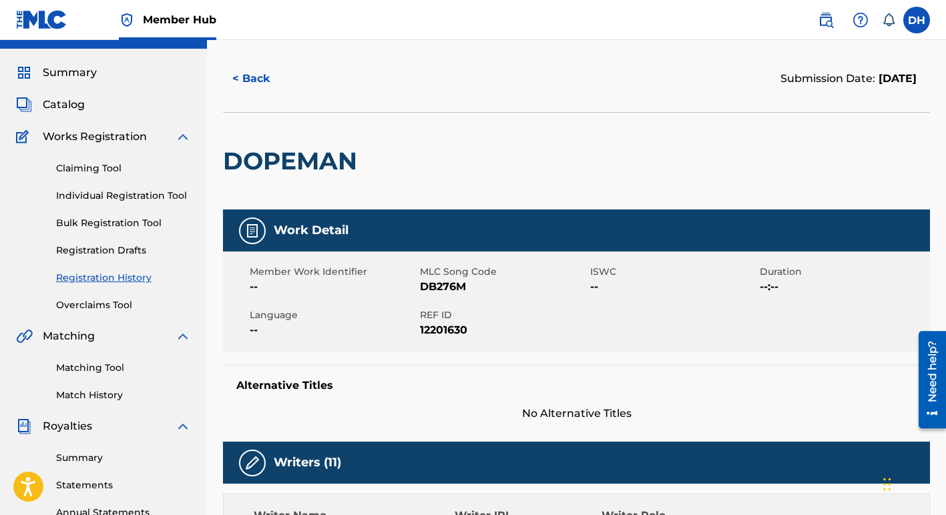
click at [260, 232] on div at bounding box center [252, 231] width 27 height 27
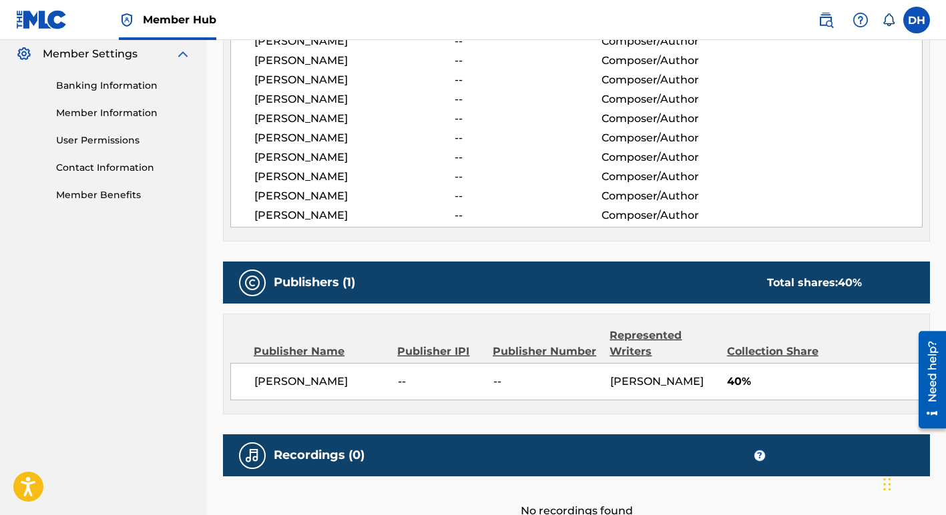
scroll to position [666, 0]
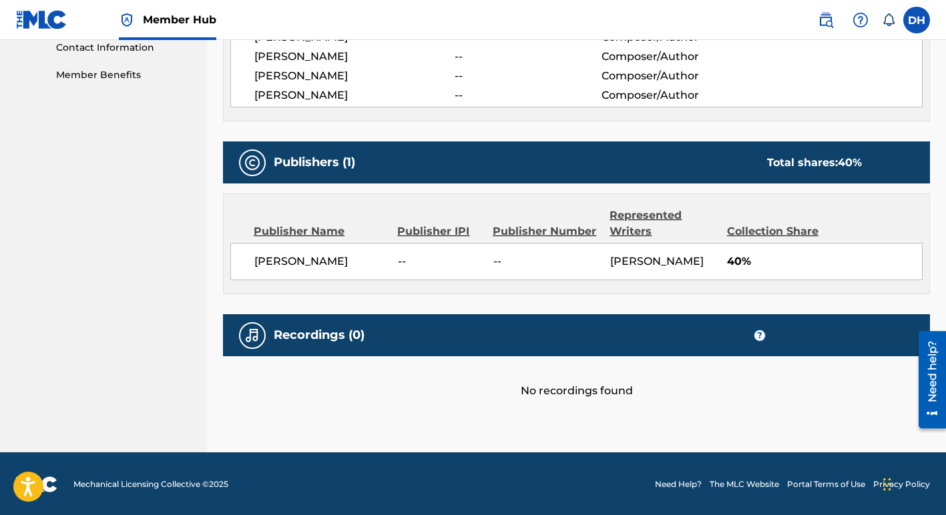
click at [729, 252] on div "Duane Holmes -- -- MARCEL DUANE 40%" at bounding box center [576, 261] width 692 height 37
click at [744, 214] on div "Publisher Name Publisher IPI Publisher Number Represented Writers Collection Sh…" at bounding box center [576, 224] width 692 height 32
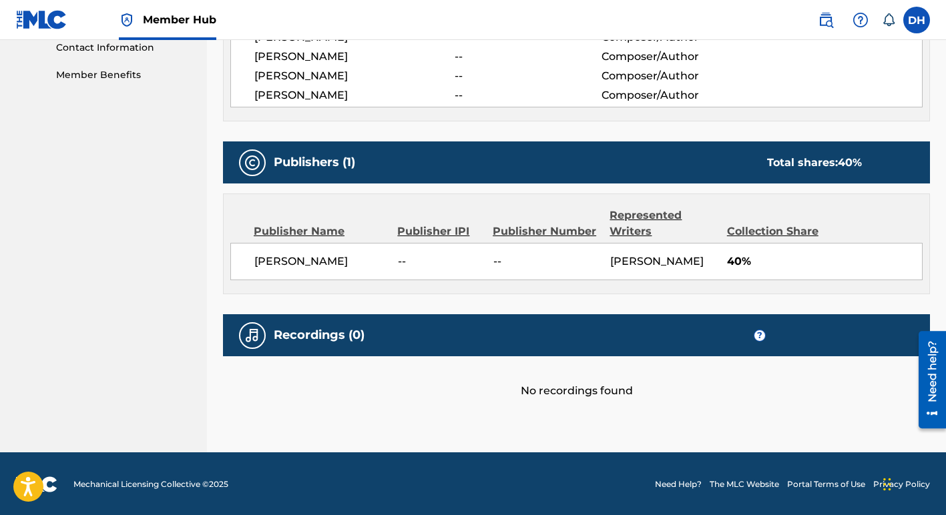
click at [743, 232] on div "Collection Share" at bounding box center [777, 232] width 100 height 16
click at [440, 279] on div "Publisher Name Publisher IPI Publisher Number Represented Writers Collection Sh…" at bounding box center [577, 243] width 706 height 99
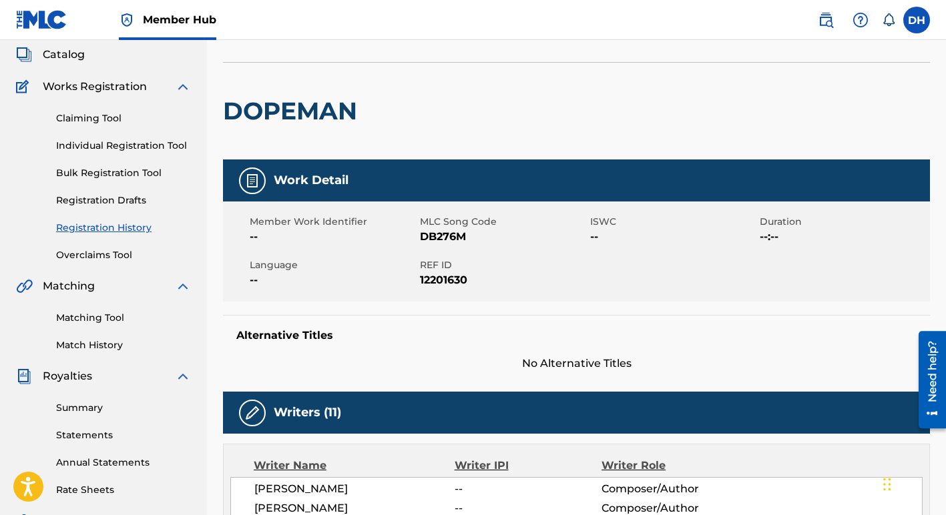
scroll to position [0, 0]
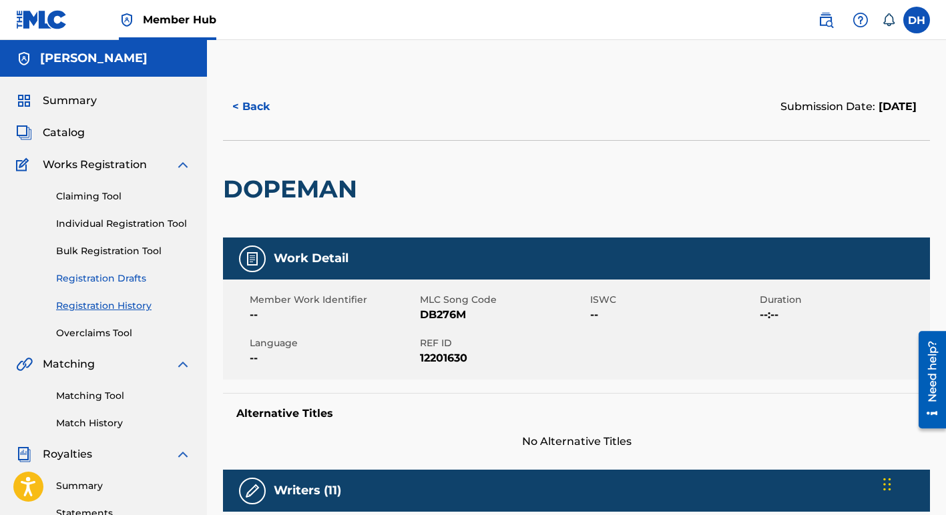
click at [141, 281] on link "Registration Drafts" at bounding box center [123, 279] width 135 height 14
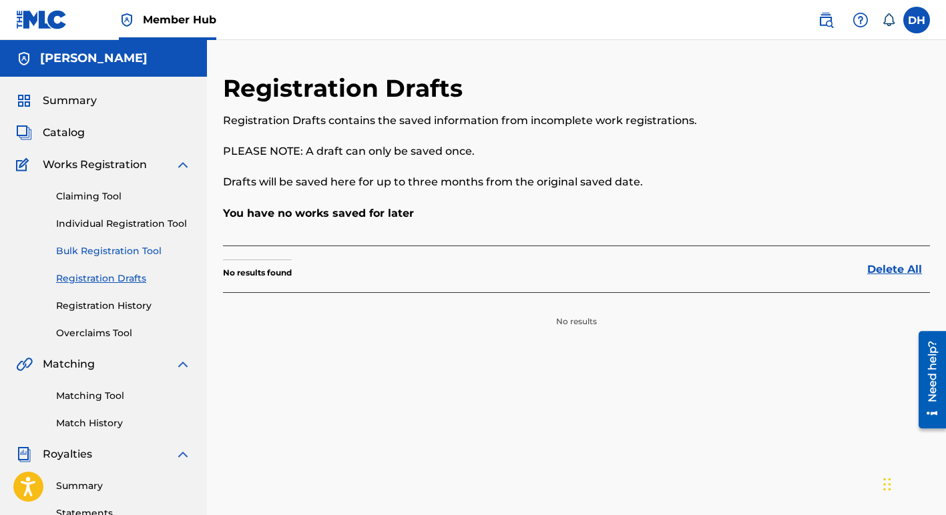
click at [131, 248] on link "Bulk Registration Tool" at bounding box center [123, 251] width 135 height 14
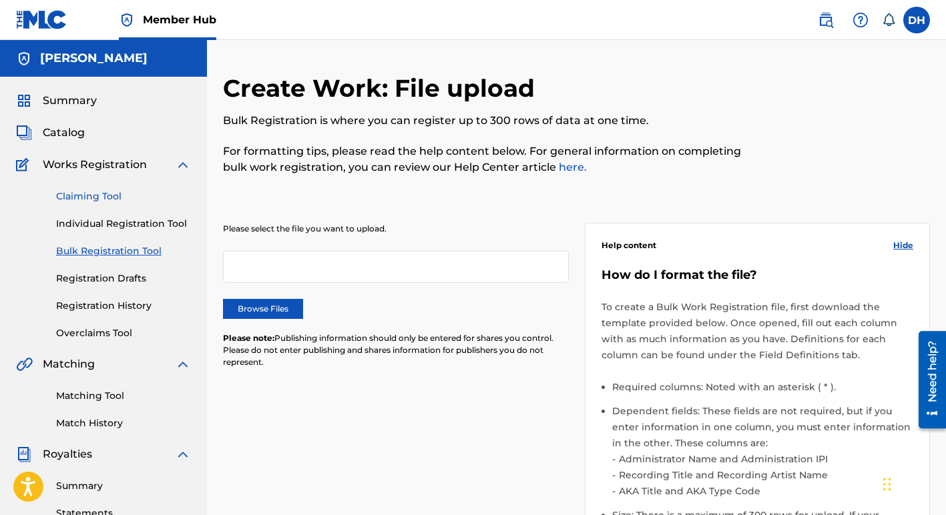
click at [101, 196] on link "Claiming Tool" at bounding box center [123, 197] width 135 height 14
